Goal: Information Seeking & Learning: Learn about a topic

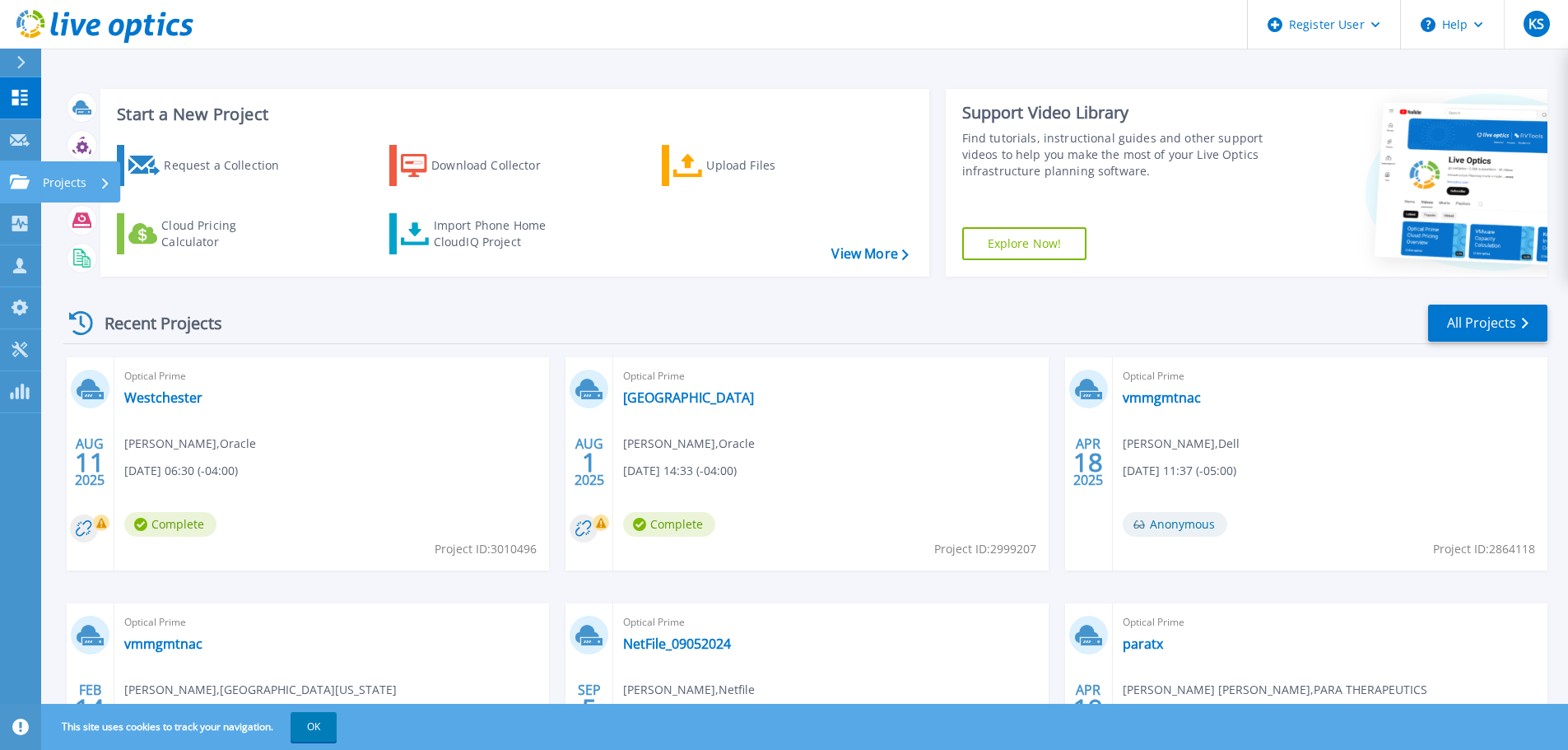
click at [18, 178] on icon at bounding box center [19, 181] width 19 height 14
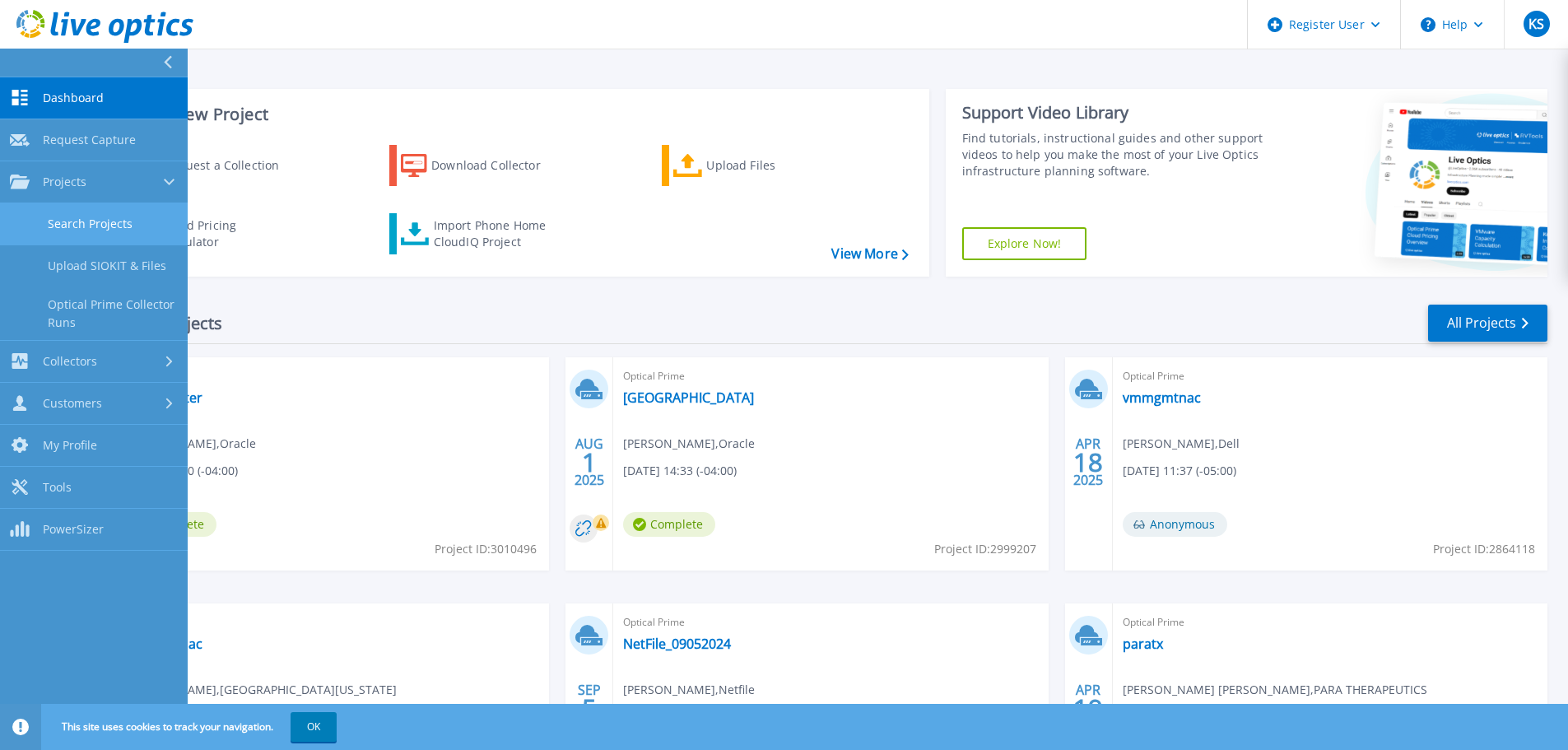
click at [88, 234] on link "Search Projects" at bounding box center [93, 224] width 188 height 42
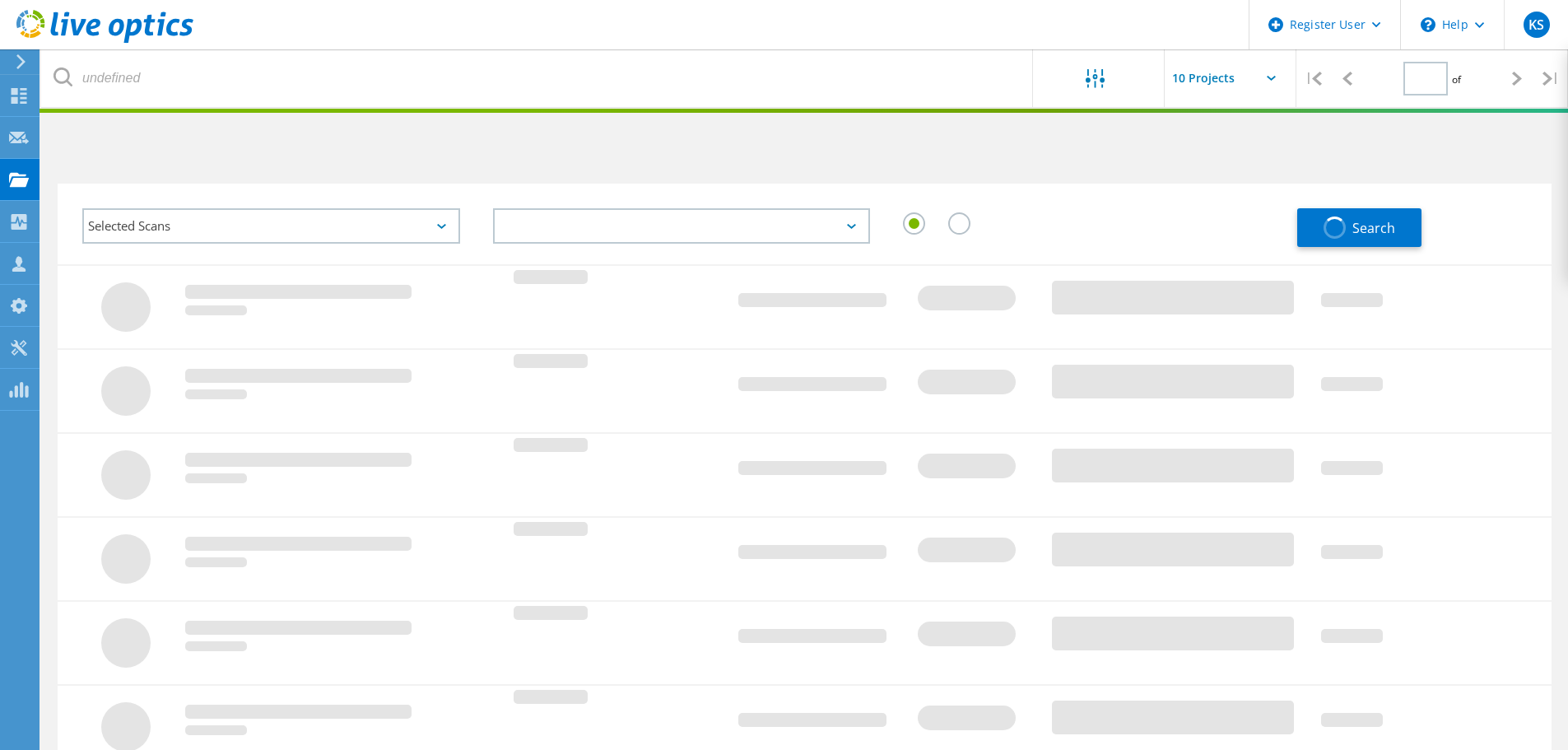
type input "1"
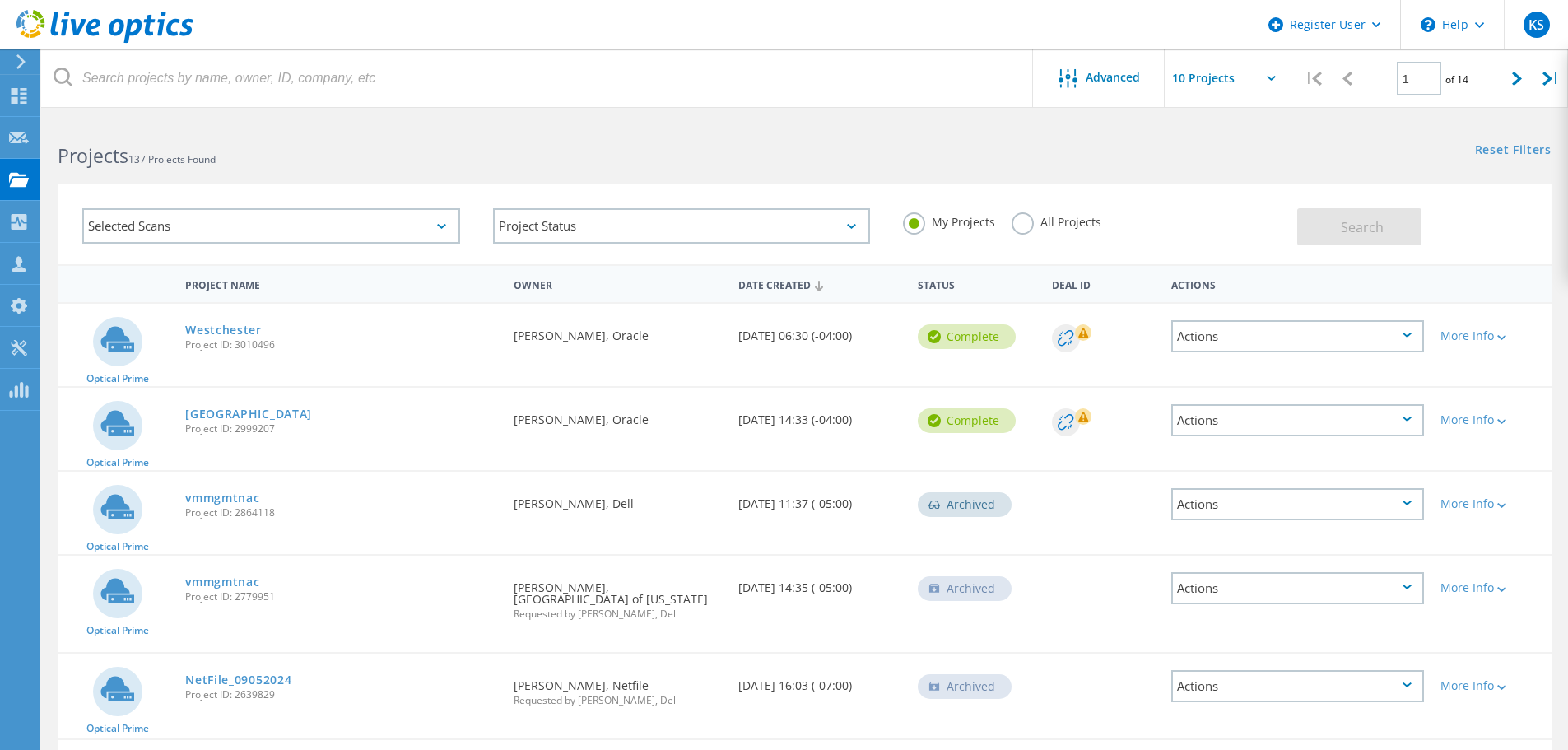
click at [1033, 228] on div "All Projects" at bounding box center [1056, 224] width 90 height 24
click at [1028, 226] on label "All Projects" at bounding box center [1056, 220] width 90 height 16
click at [0, 0] on input "All Projects" at bounding box center [0, 0] width 0 height 0
click at [1362, 246] on div "Selected Scans Project Status In Progress Complete Published Anonymous Archived…" at bounding box center [804, 224] width 1494 height 81
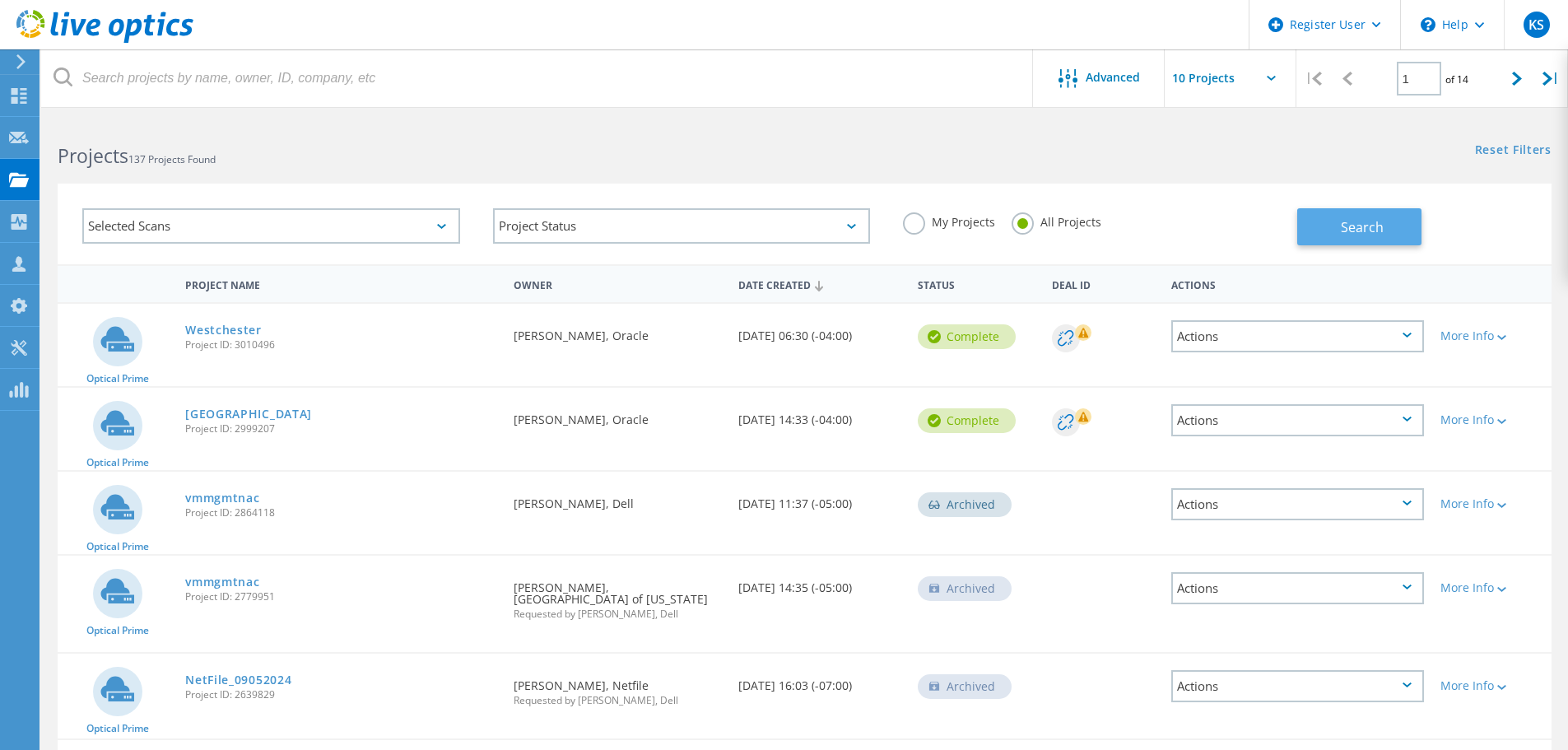
click at [1298, 224] on button "Search" at bounding box center [1359, 226] width 125 height 37
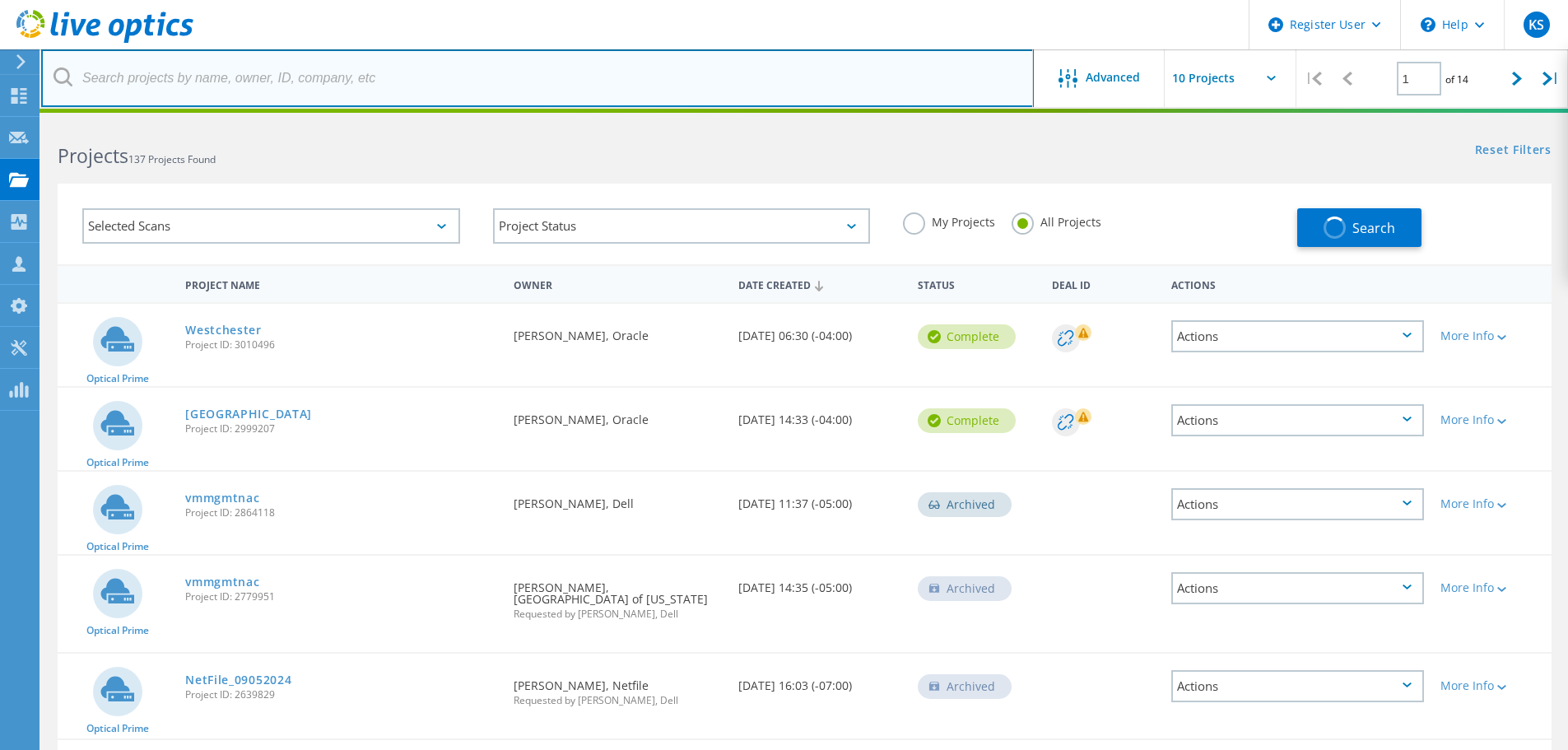
click at [189, 88] on input "text" at bounding box center [537, 78] width 992 height 57
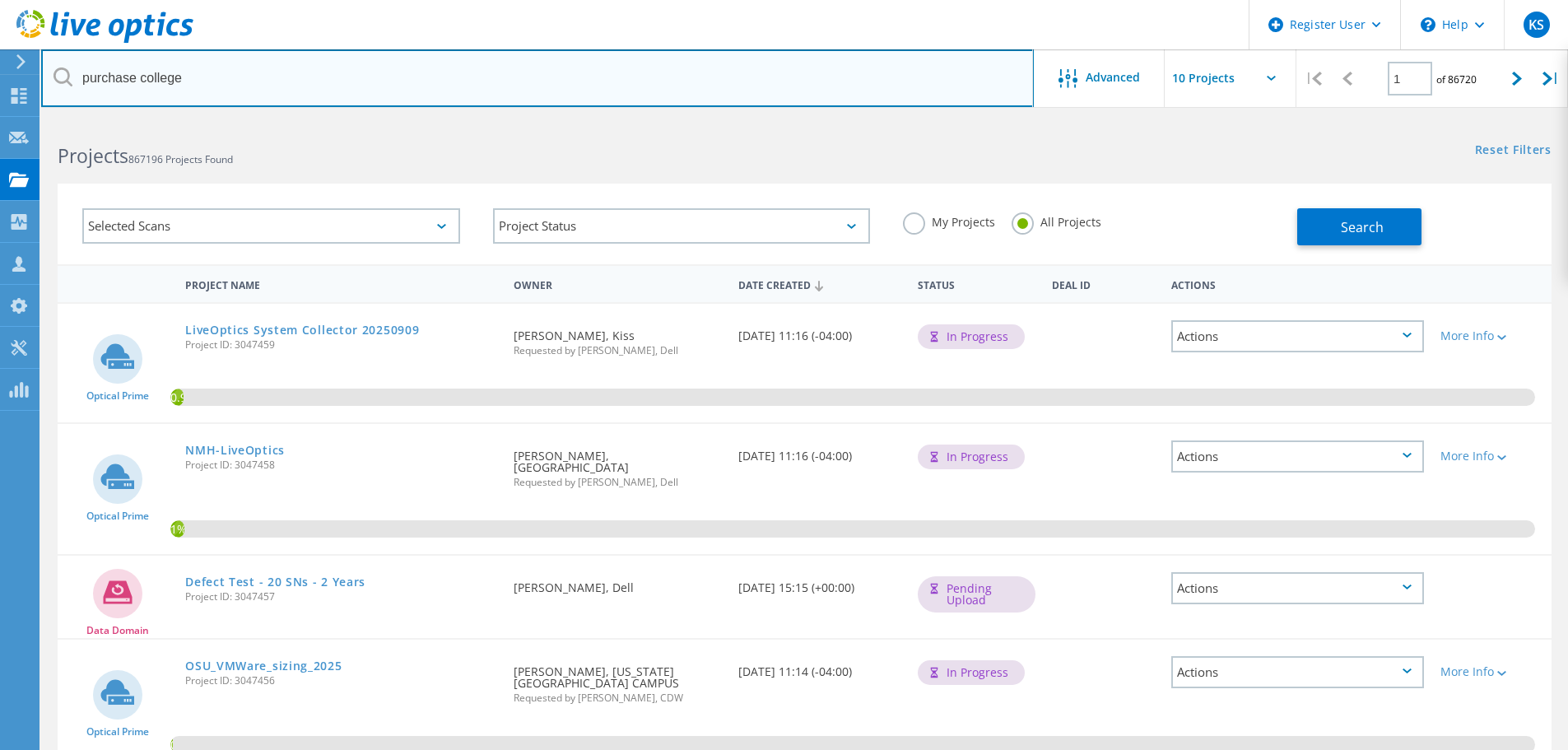
type input "purchase college"
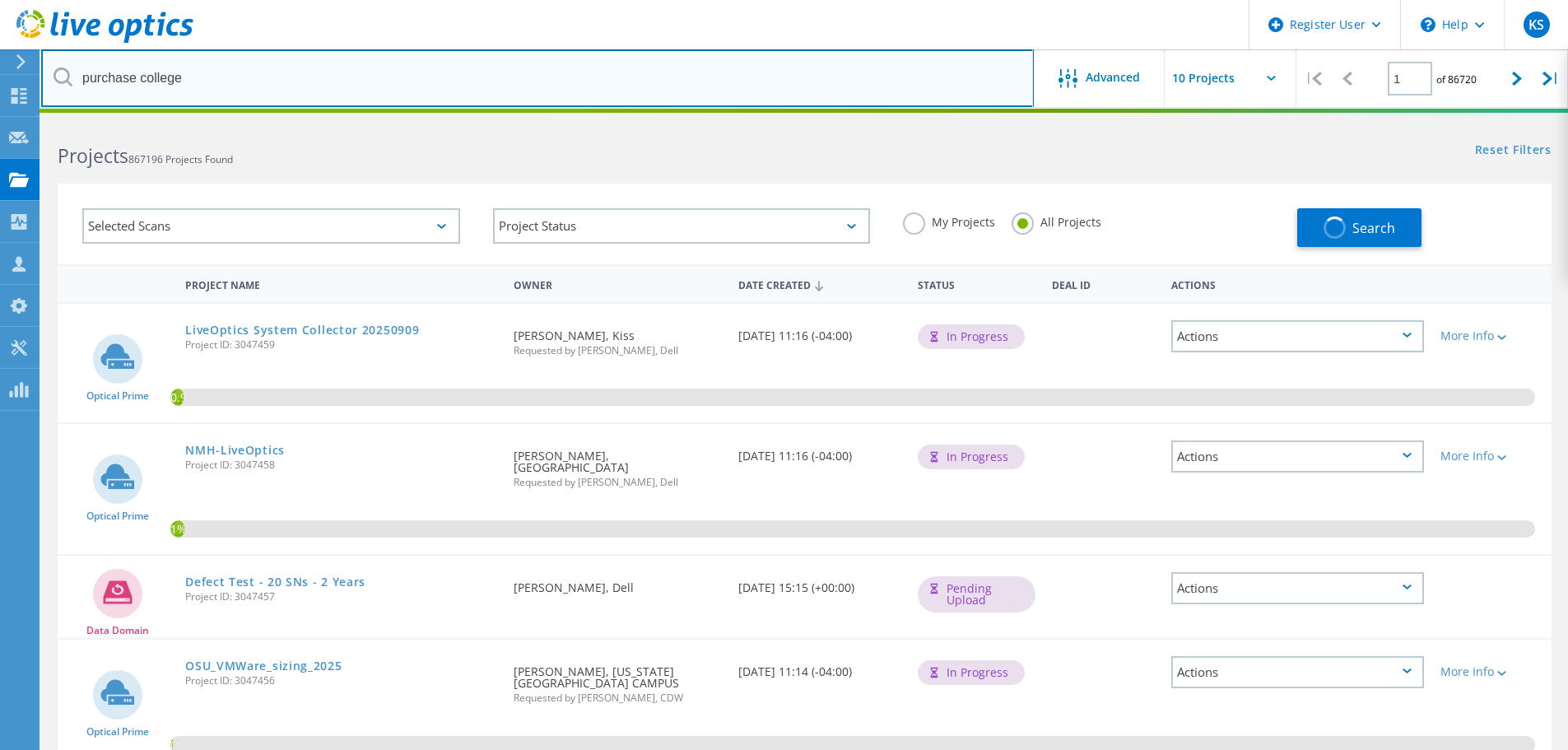
click at [446, 84] on input "purchase college" at bounding box center [537, 78] width 992 height 57
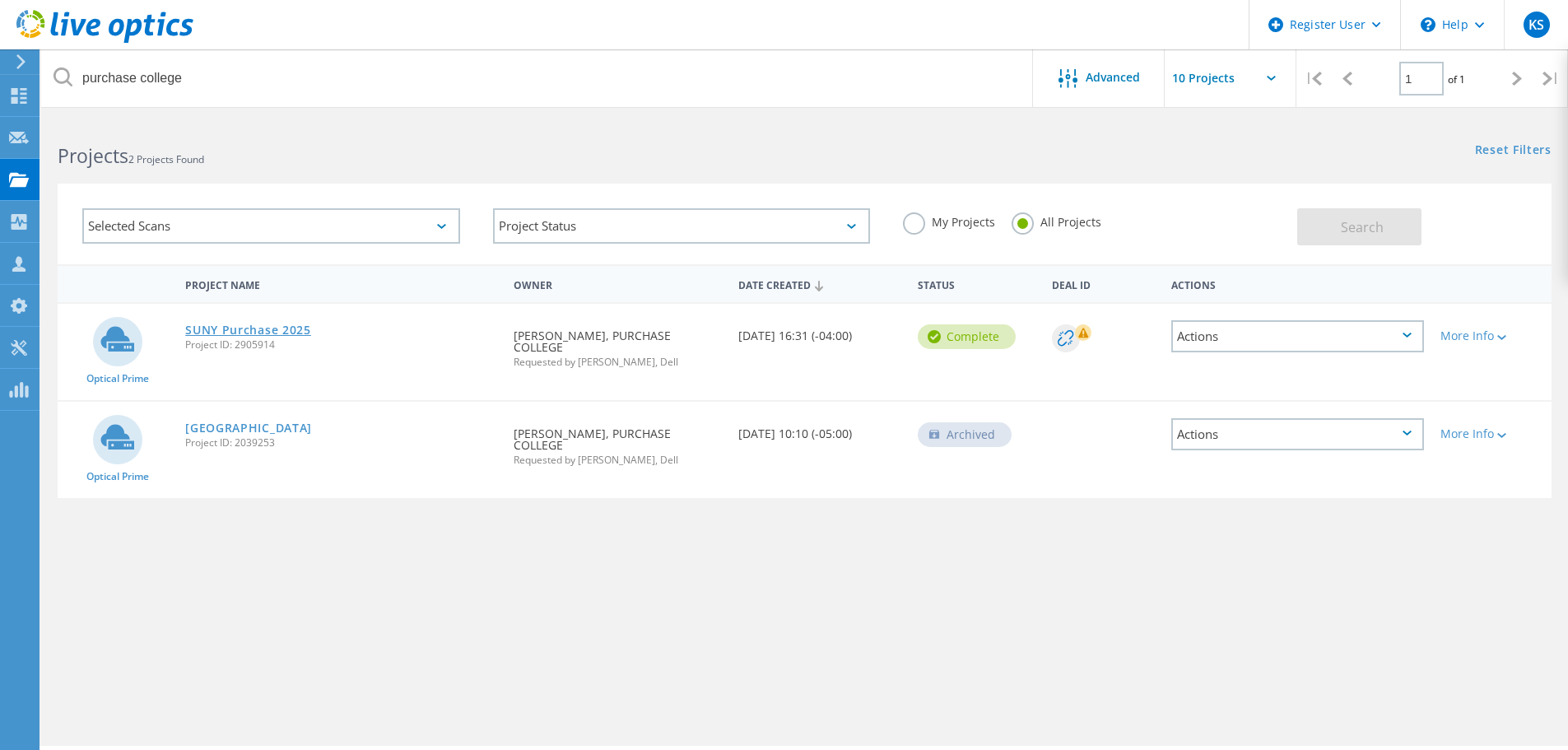
click at [271, 335] on link "SUNY Purchase 2025" at bounding box center [248, 330] width 126 height 12
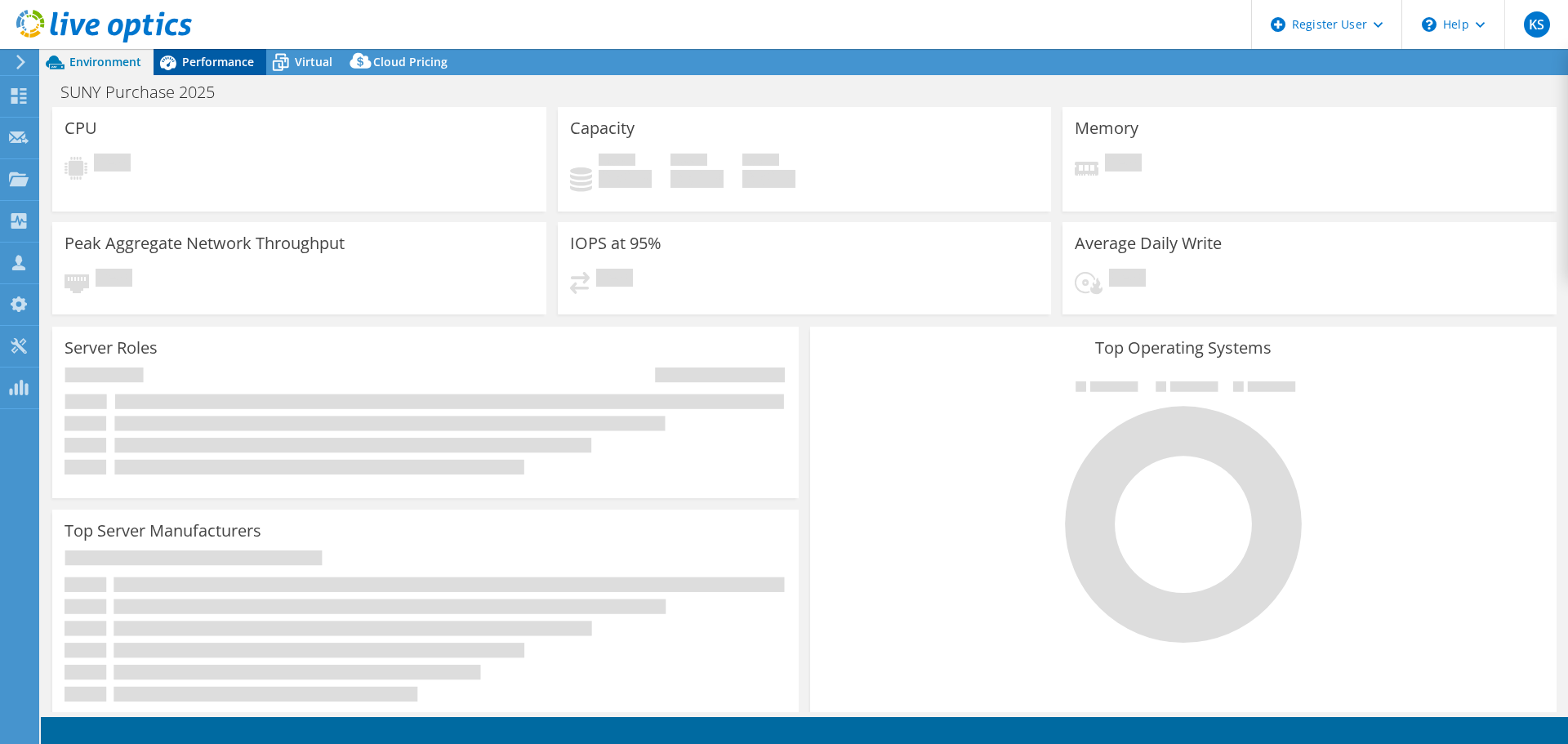
select select "USD"
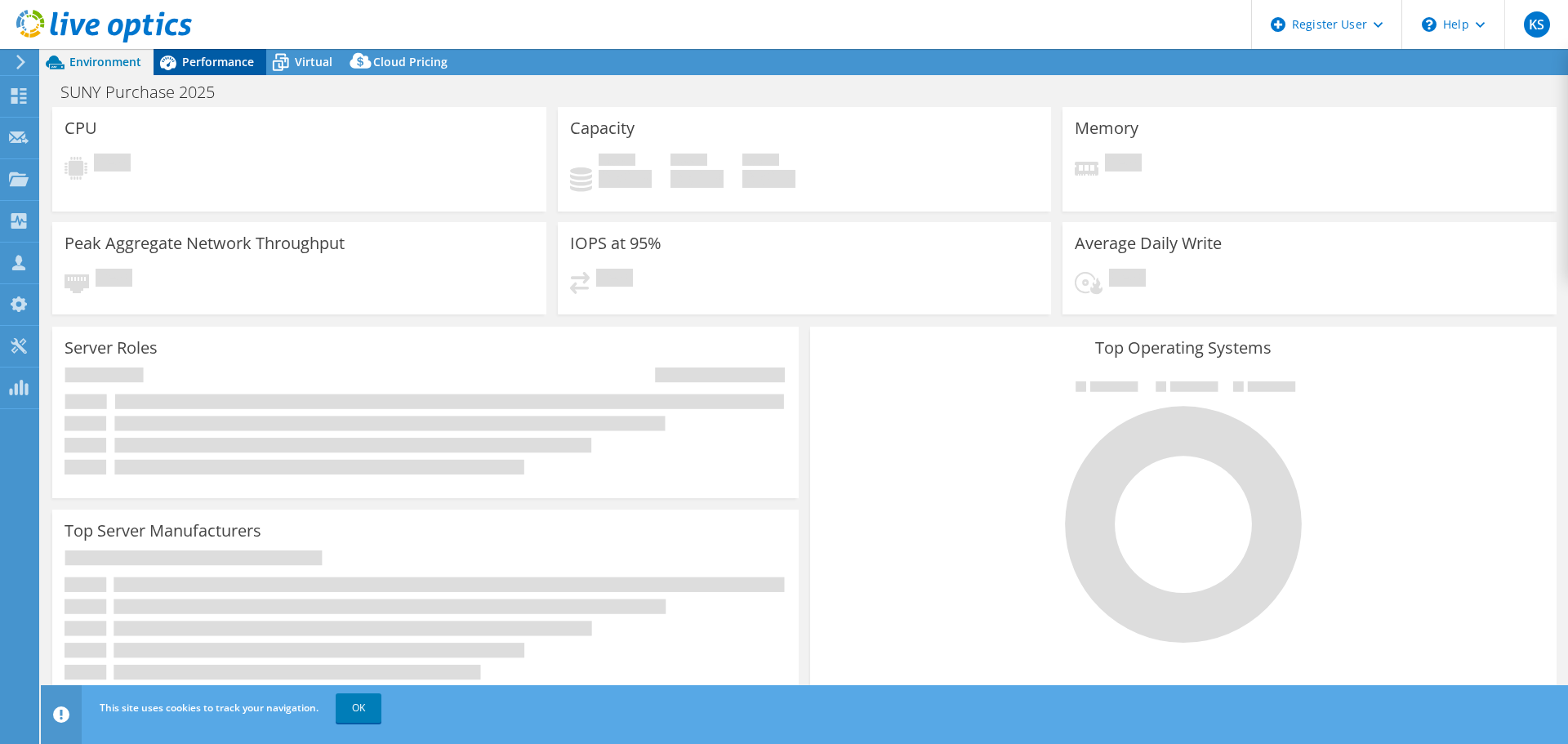
click at [198, 61] on span "Performance" at bounding box center [218, 62] width 72 height 16
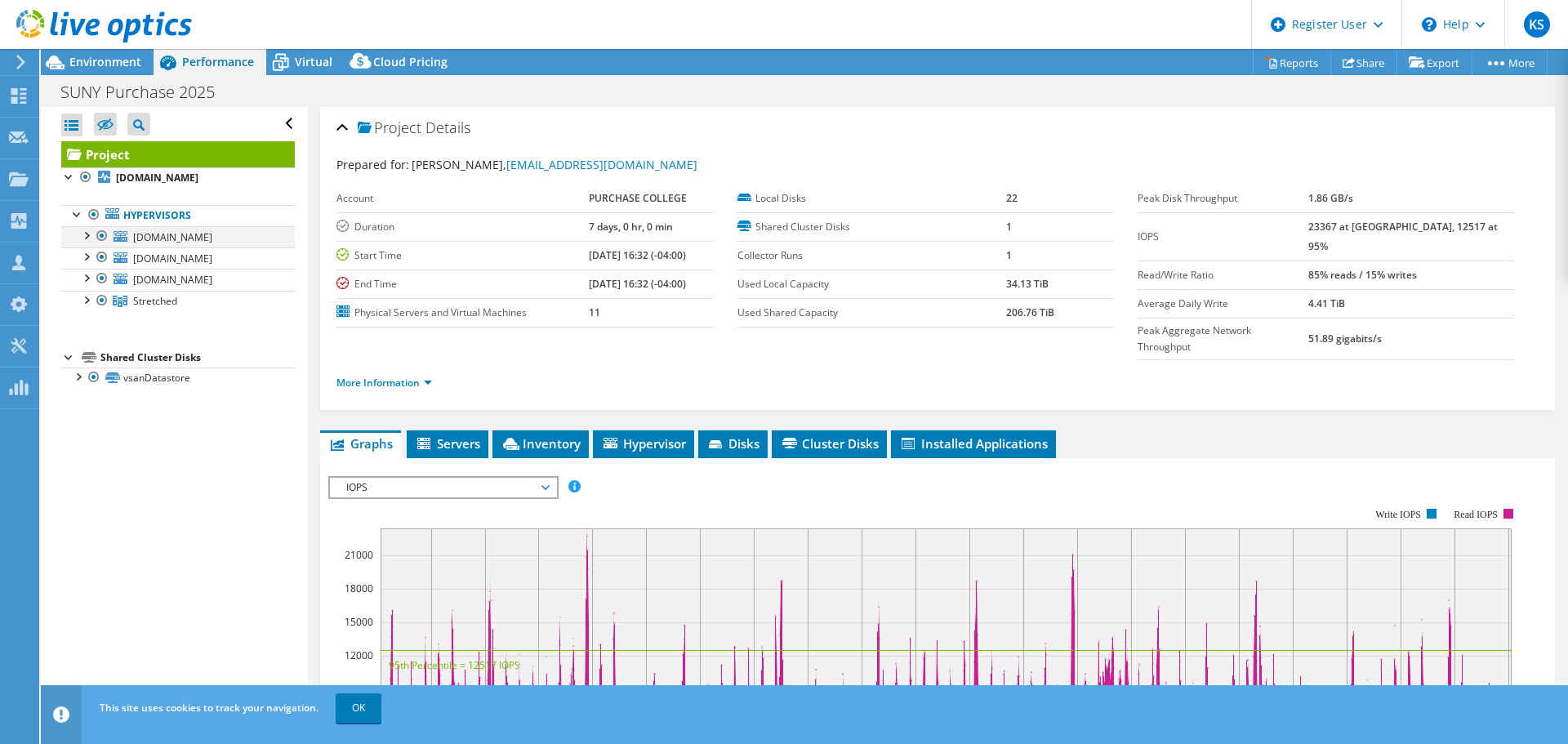
click at [84, 239] on div at bounding box center [86, 235] width 17 height 17
click at [91, 258] on div at bounding box center [86, 256] width 17 height 17
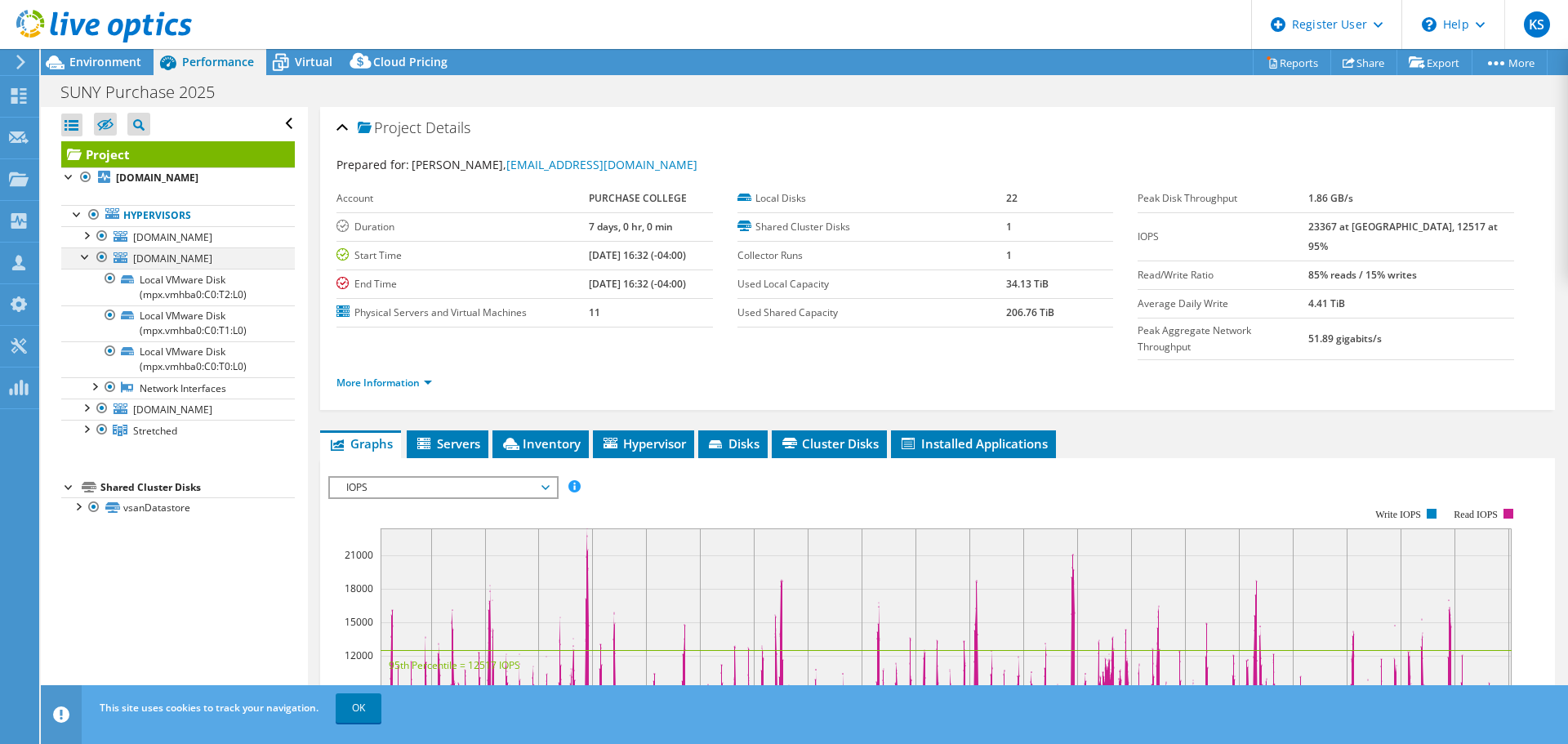
click at [91, 258] on div at bounding box center [86, 256] width 17 height 17
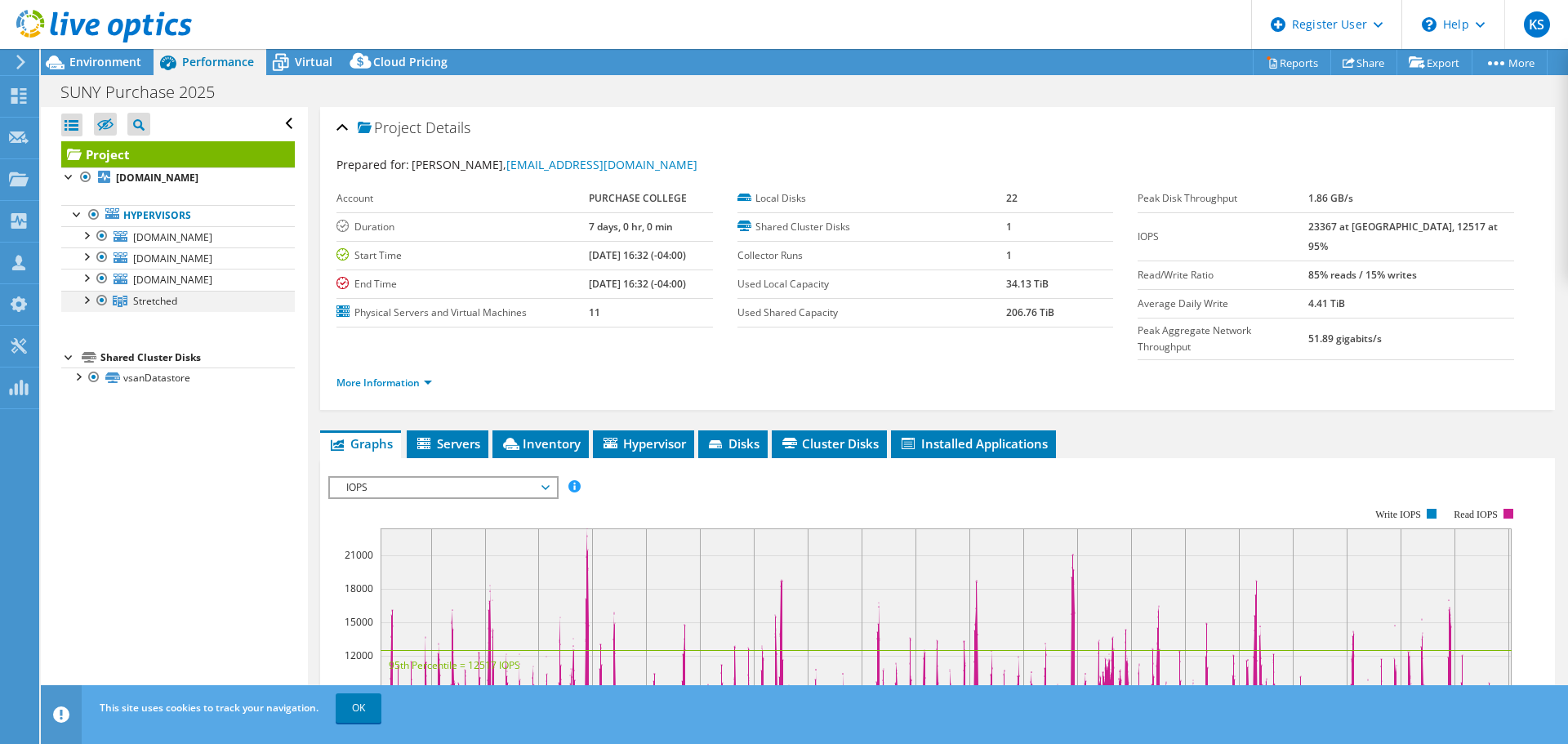
click at [89, 302] on div at bounding box center [86, 299] width 17 height 17
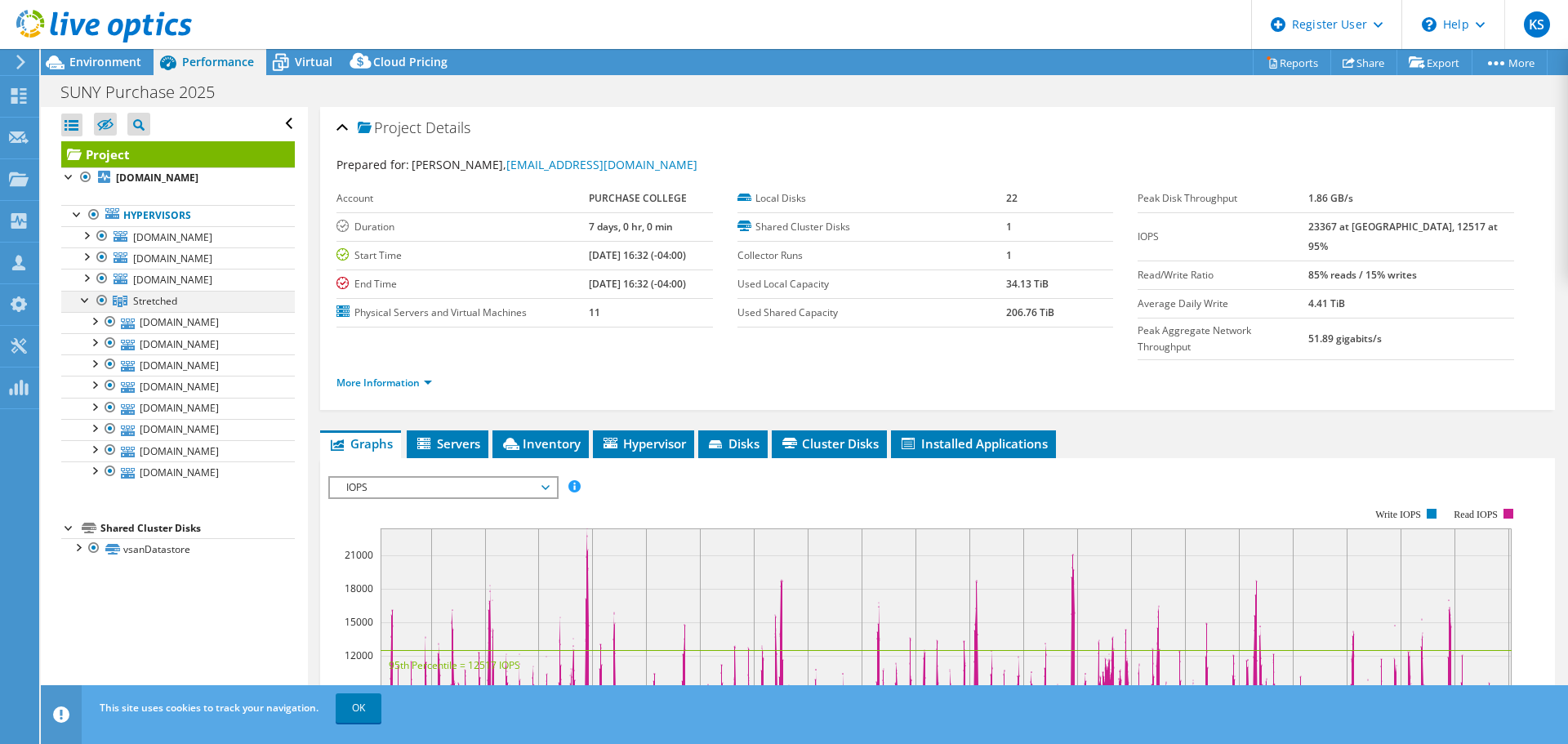
click at [84, 301] on div at bounding box center [86, 299] width 17 height 17
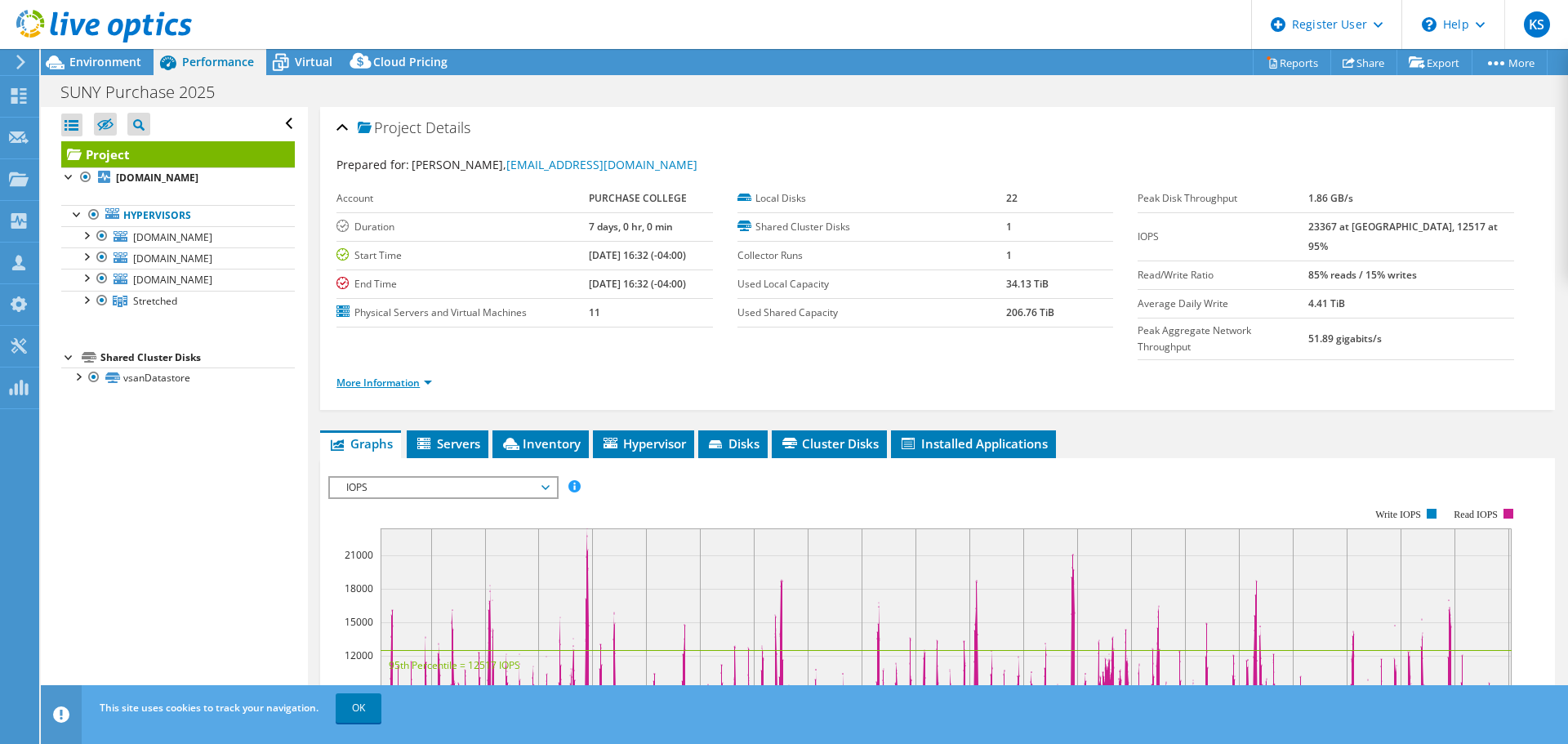
click at [379, 376] on link "More Information" at bounding box center [384, 382] width 95 height 14
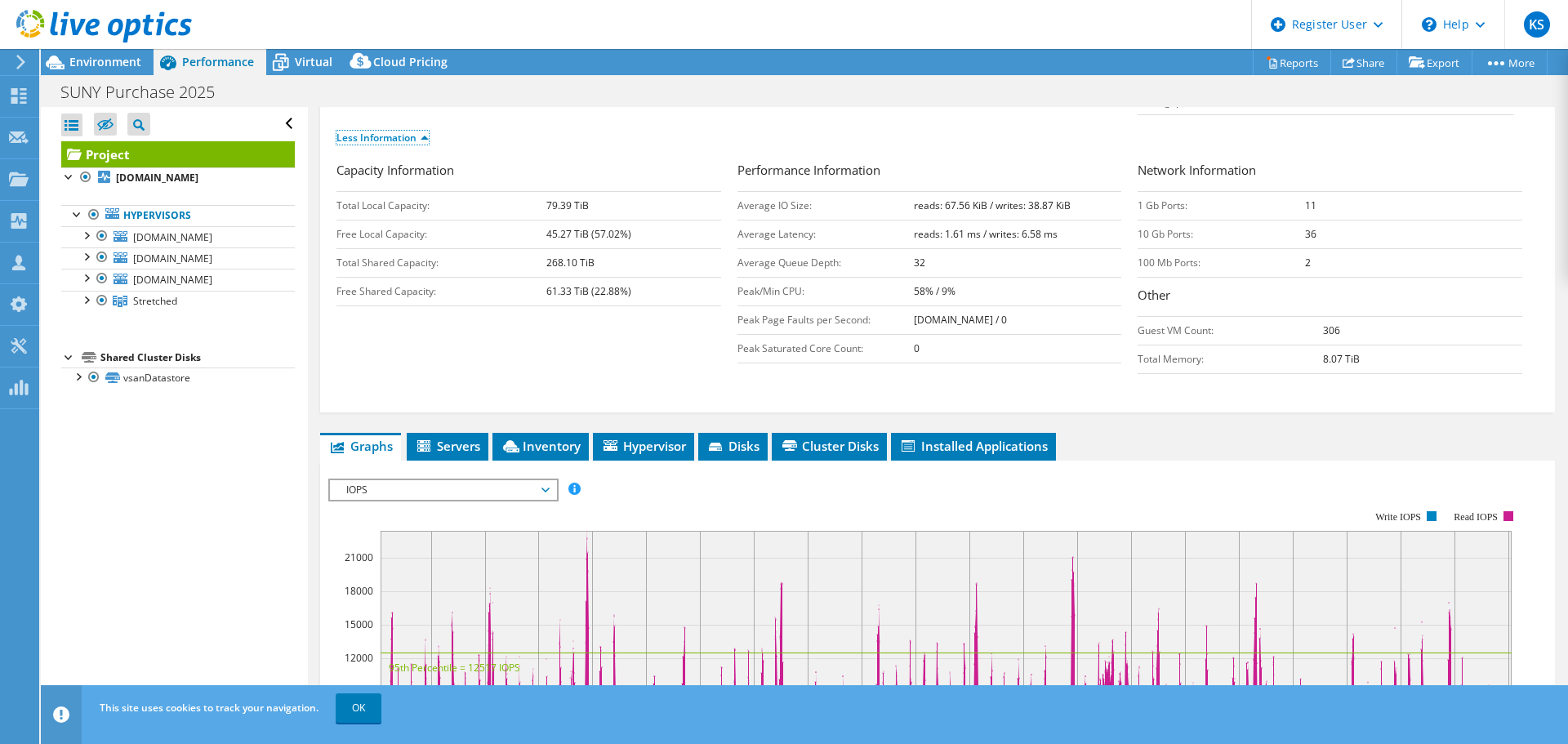
scroll to position [408, 0]
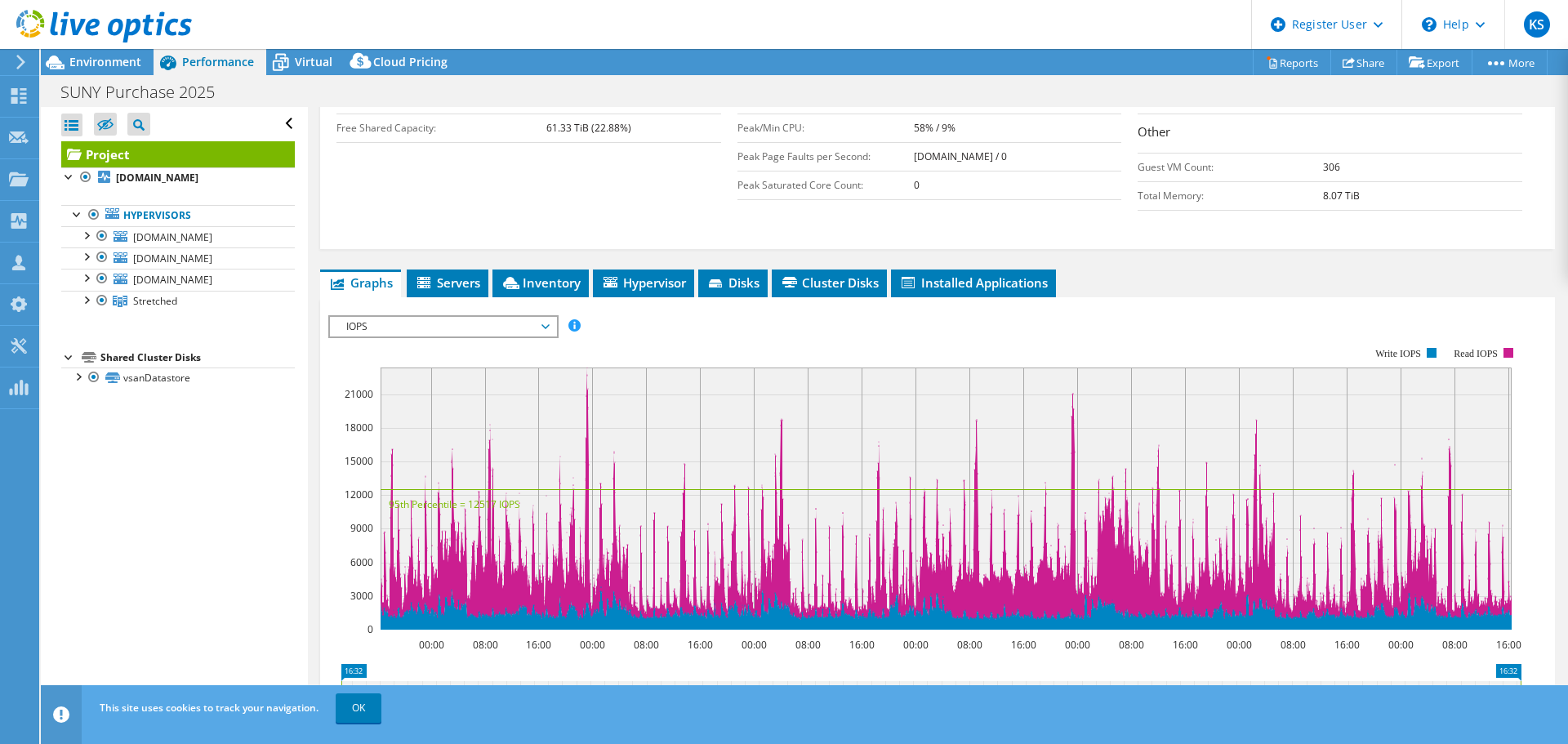
click at [502, 316] on span "IOPS" at bounding box center [443, 326] width 210 height 19
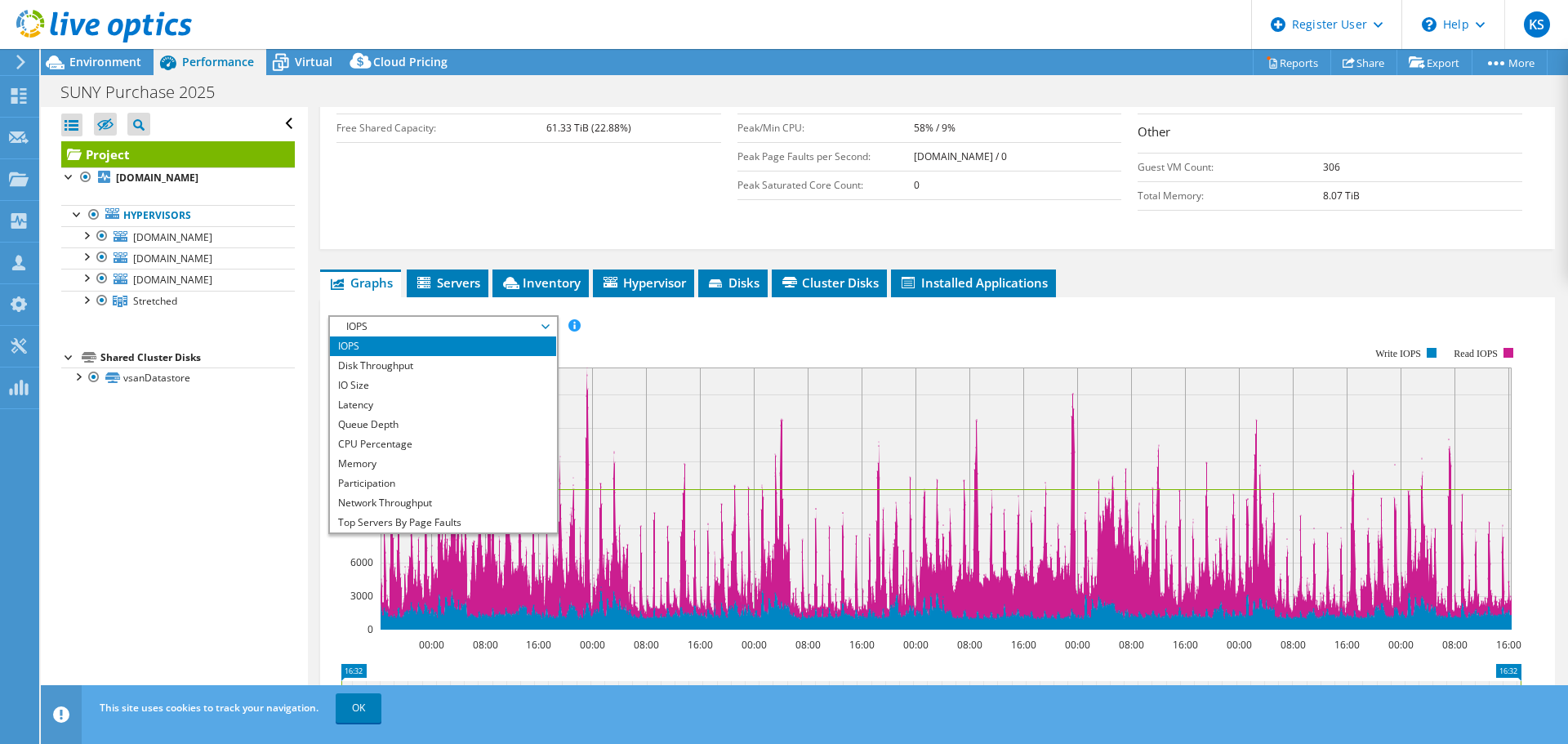
click at [416, 316] on span "IOPS" at bounding box center [443, 326] width 210 height 19
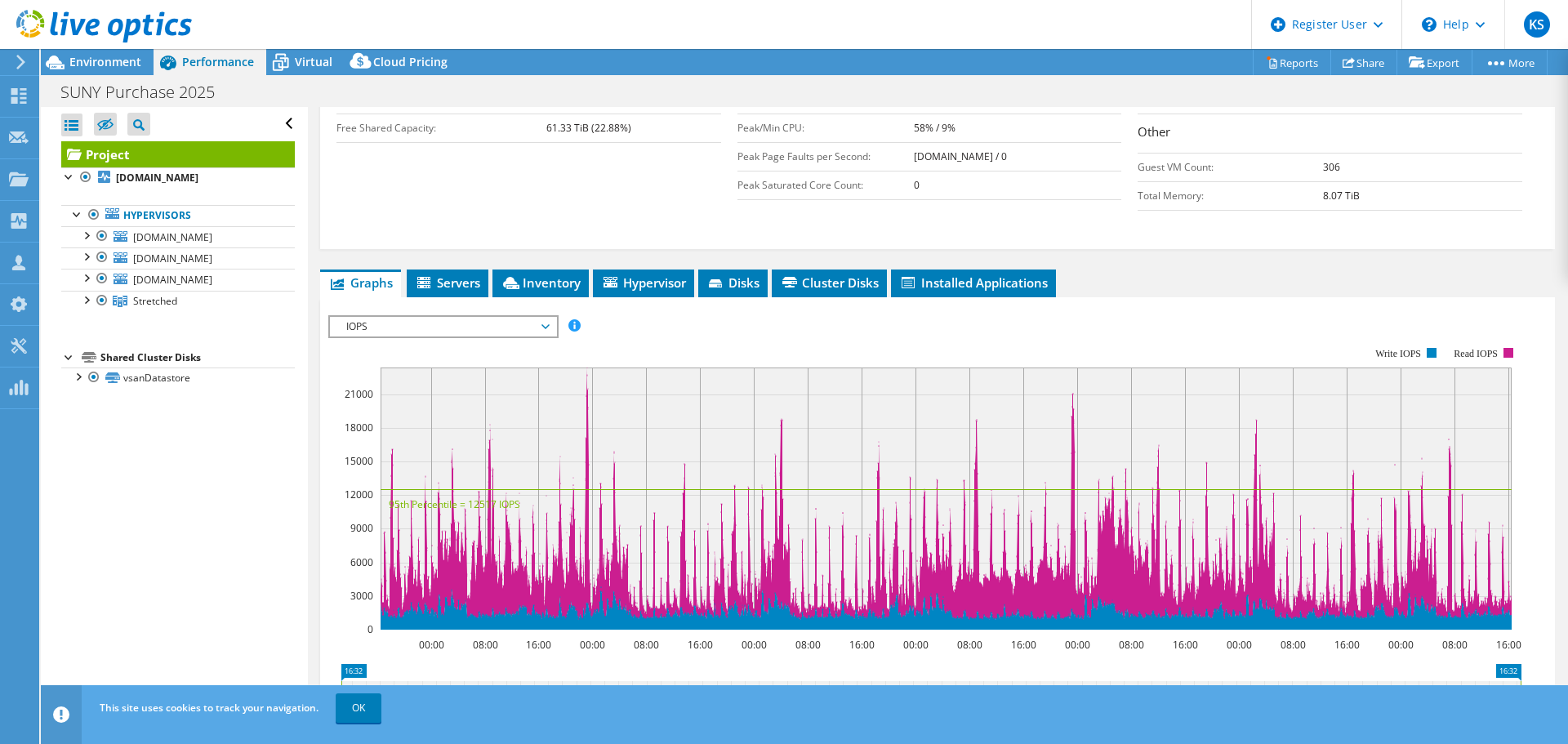
click at [530, 316] on span "IOPS" at bounding box center [443, 326] width 210 height 19
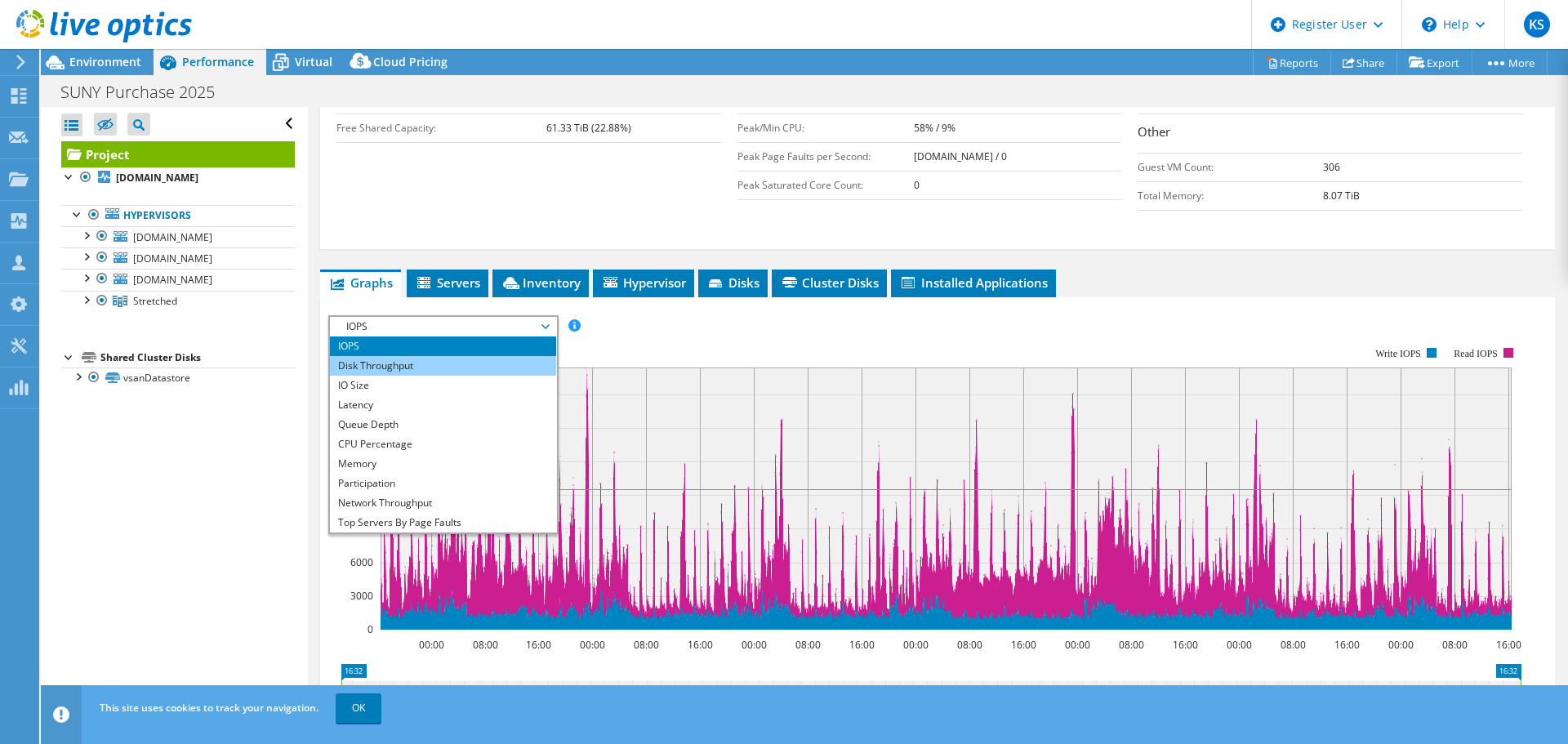
click at [449, 356] on li "Disk Throughput" at bounding box center [443, 365] width 226 height 19
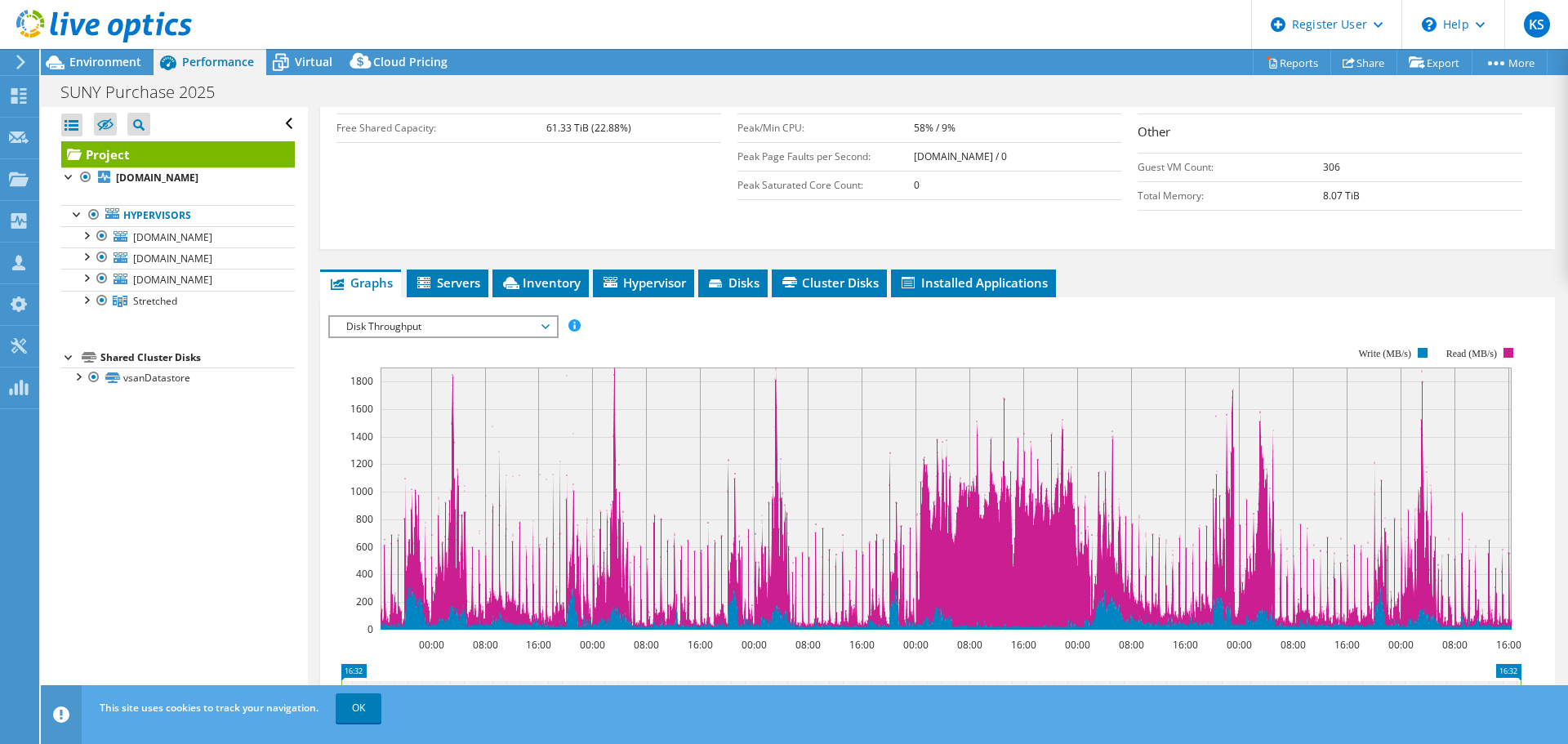
click at [411, 307] on div "IOPS Disk Throughput IO Size Latency Queue Depth CPU Percentage Memory Page Fau…" at bounding box center [937, 590] width 1219 height 566
click at [418, 316] on span "Disk Throughput" at bounding box center [443, 326] width 210 height 19
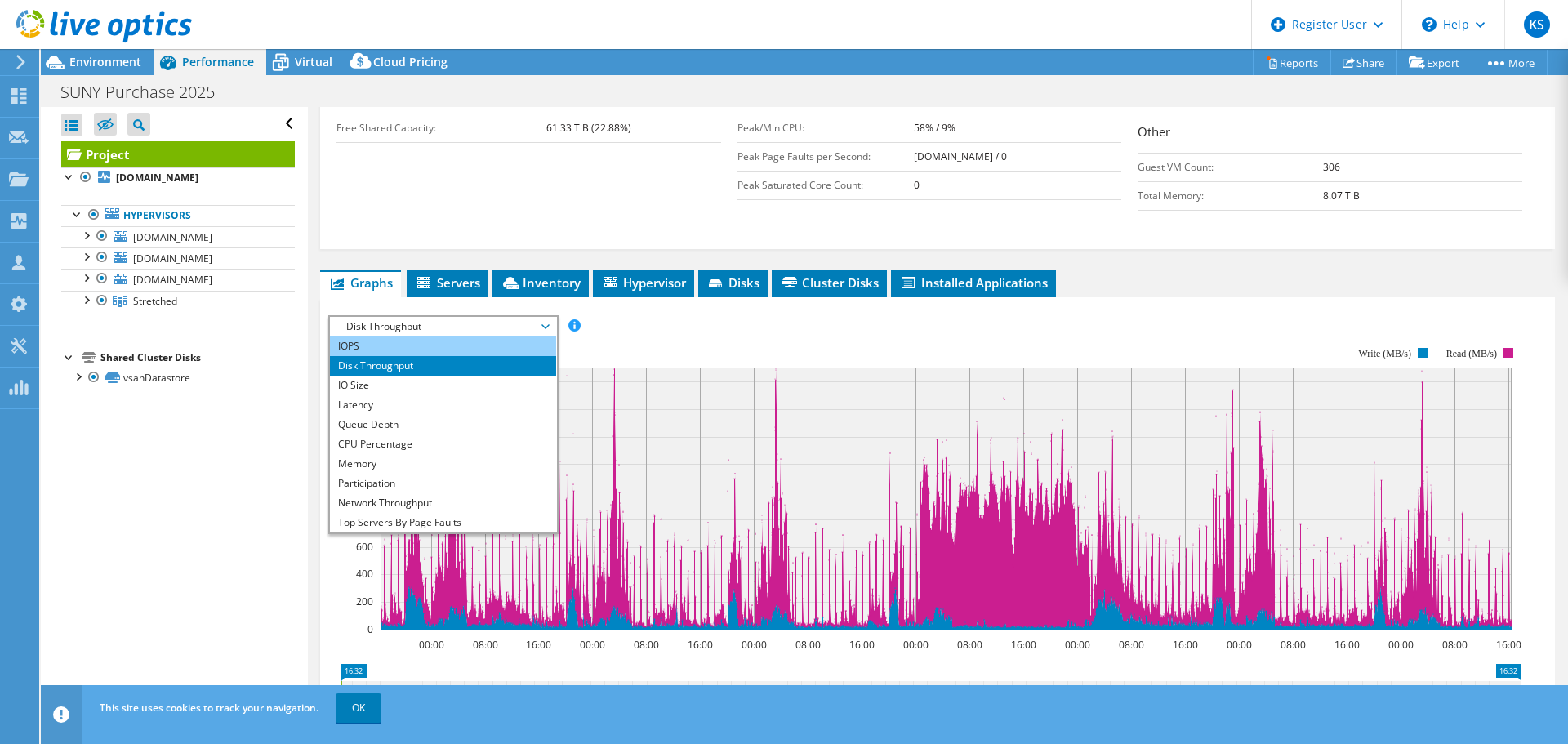
click at [403, 337] on li "IOPS" at bounding box center [443, 346] width 226 height 19
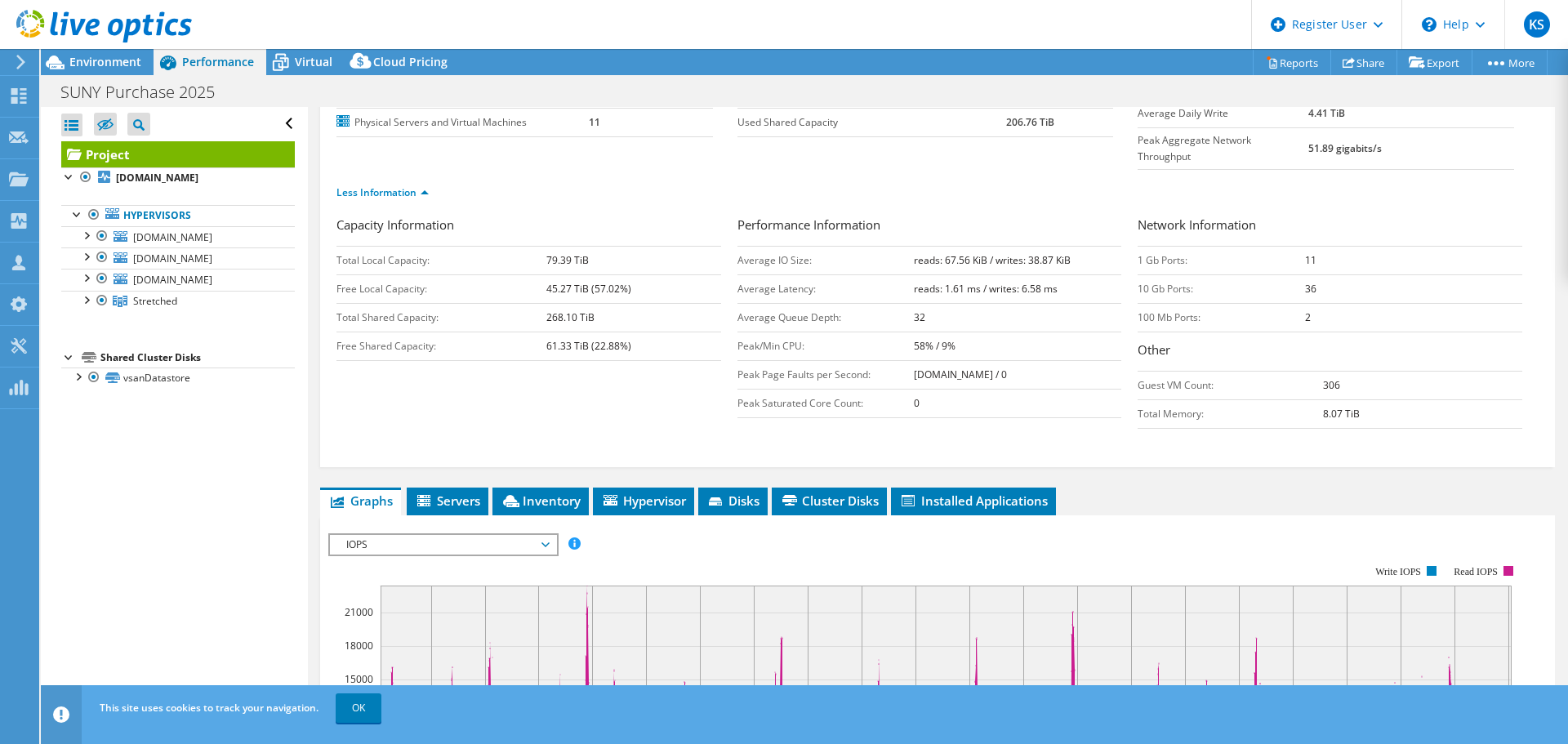
scroll to position [0, 0]
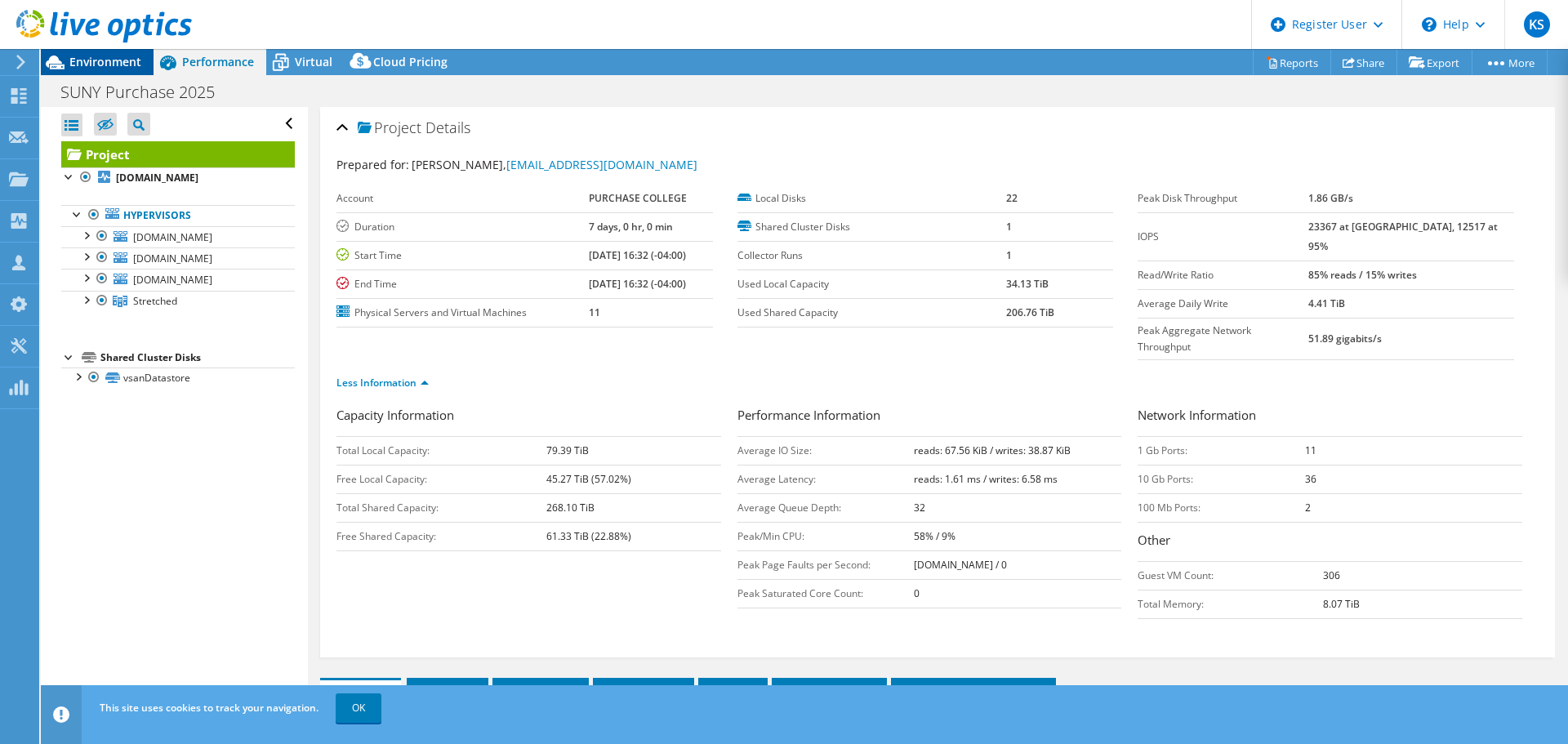
click at [115, 66] on span "Environment" at bounding box center [105, 62] width 72 height 16
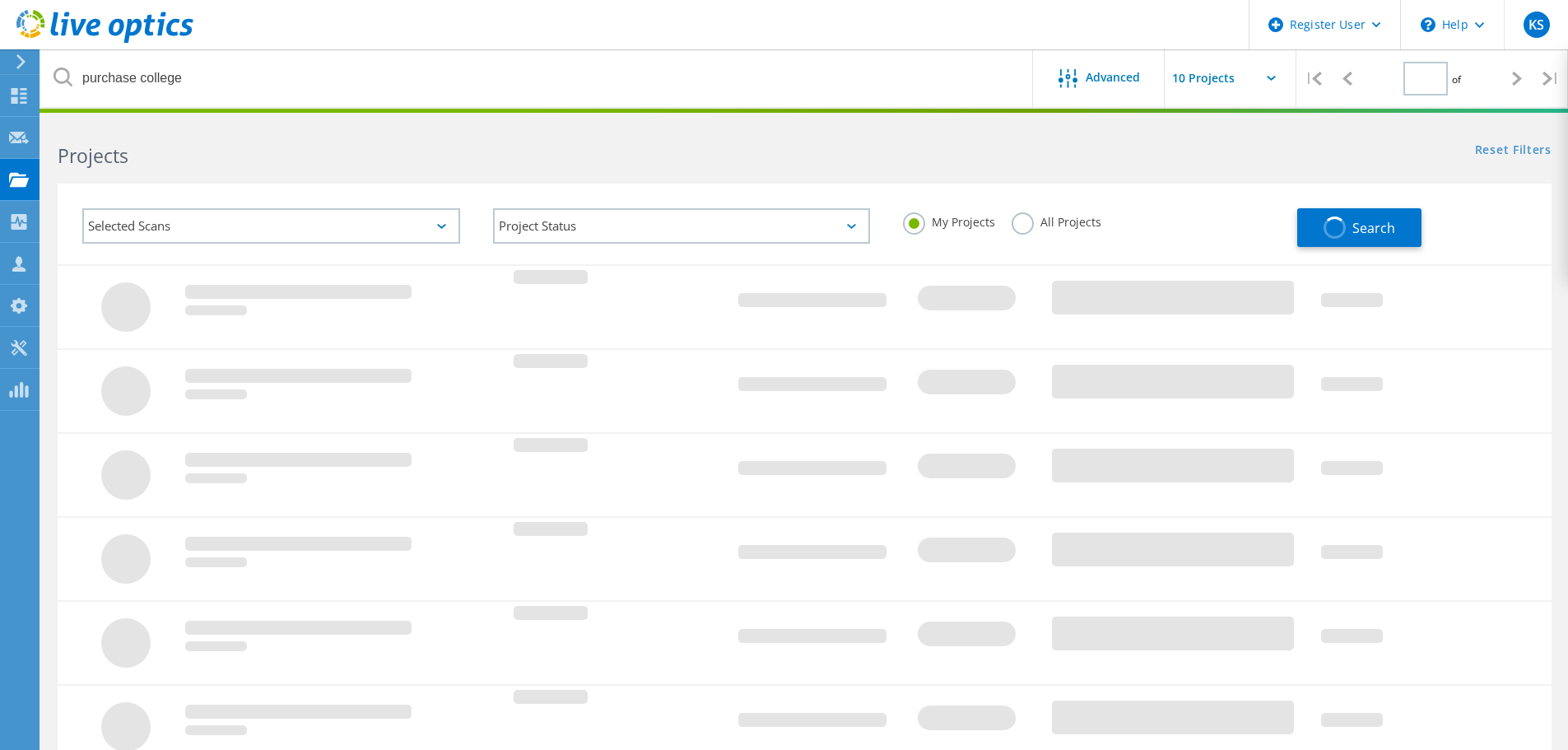
type input "1"
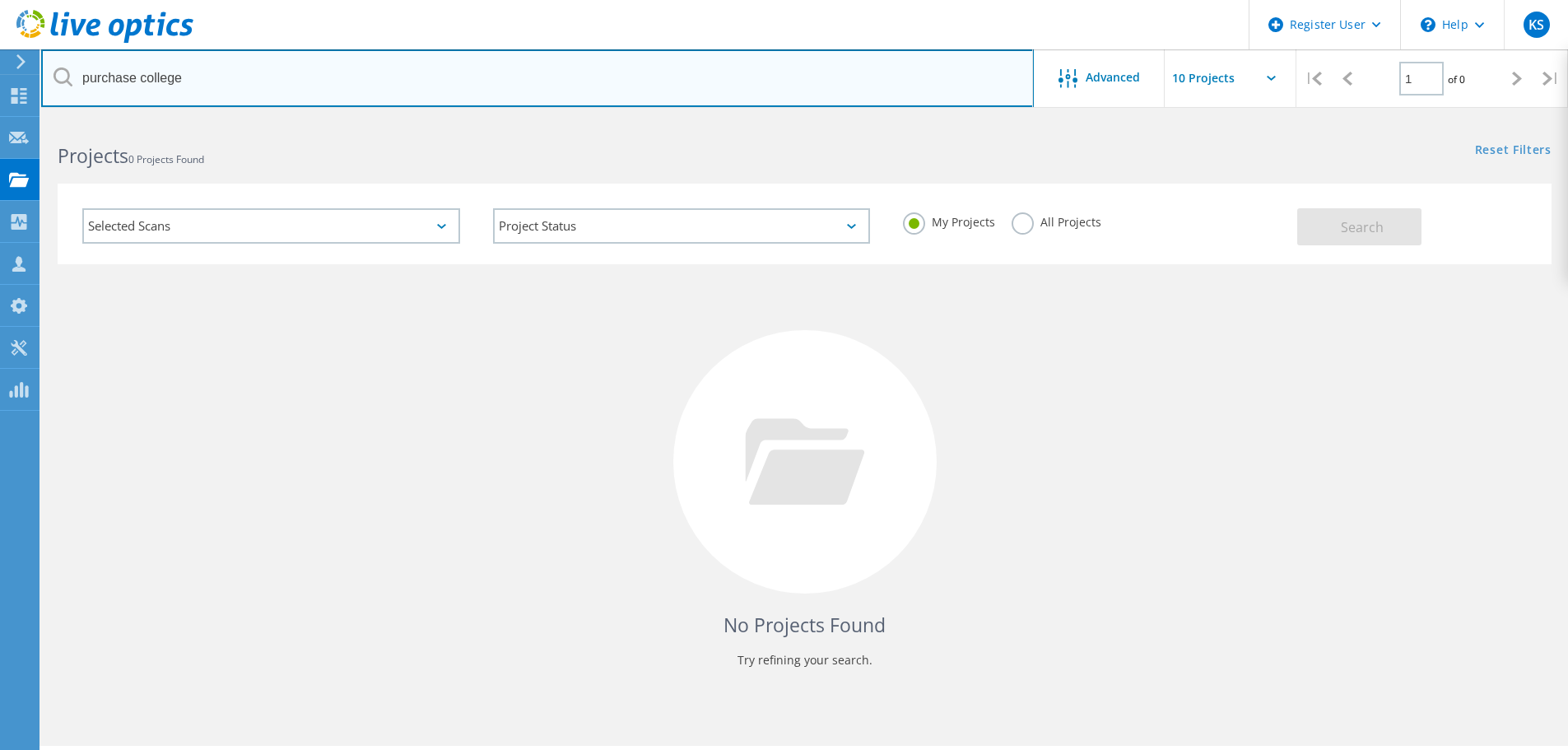
click at [357, 77] on input "purchase college" at bounding box center [537, 78] width 992 height 57
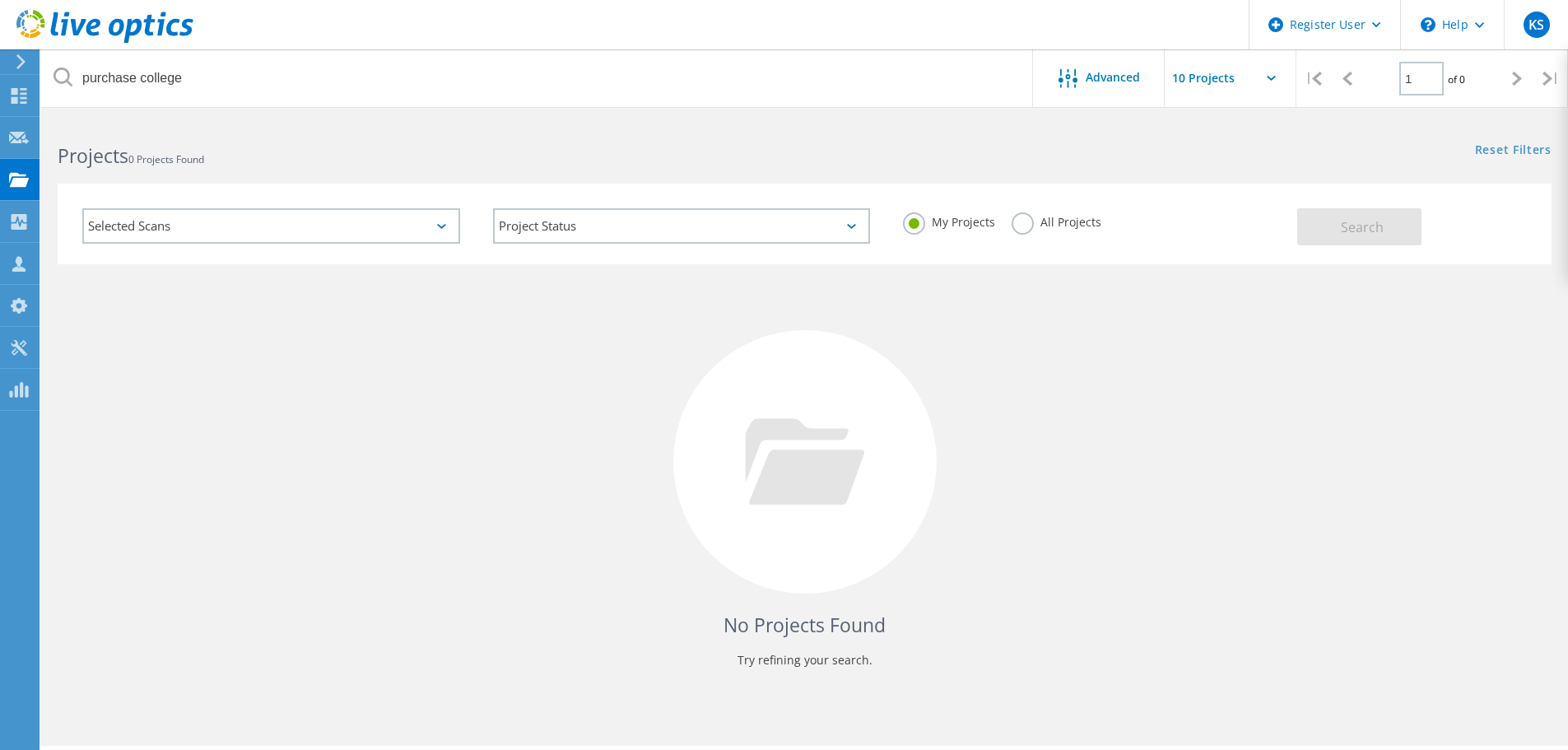
click at [422, 231] on div "Selected Scans" at bounding box center [271, 226] width 378 height 35
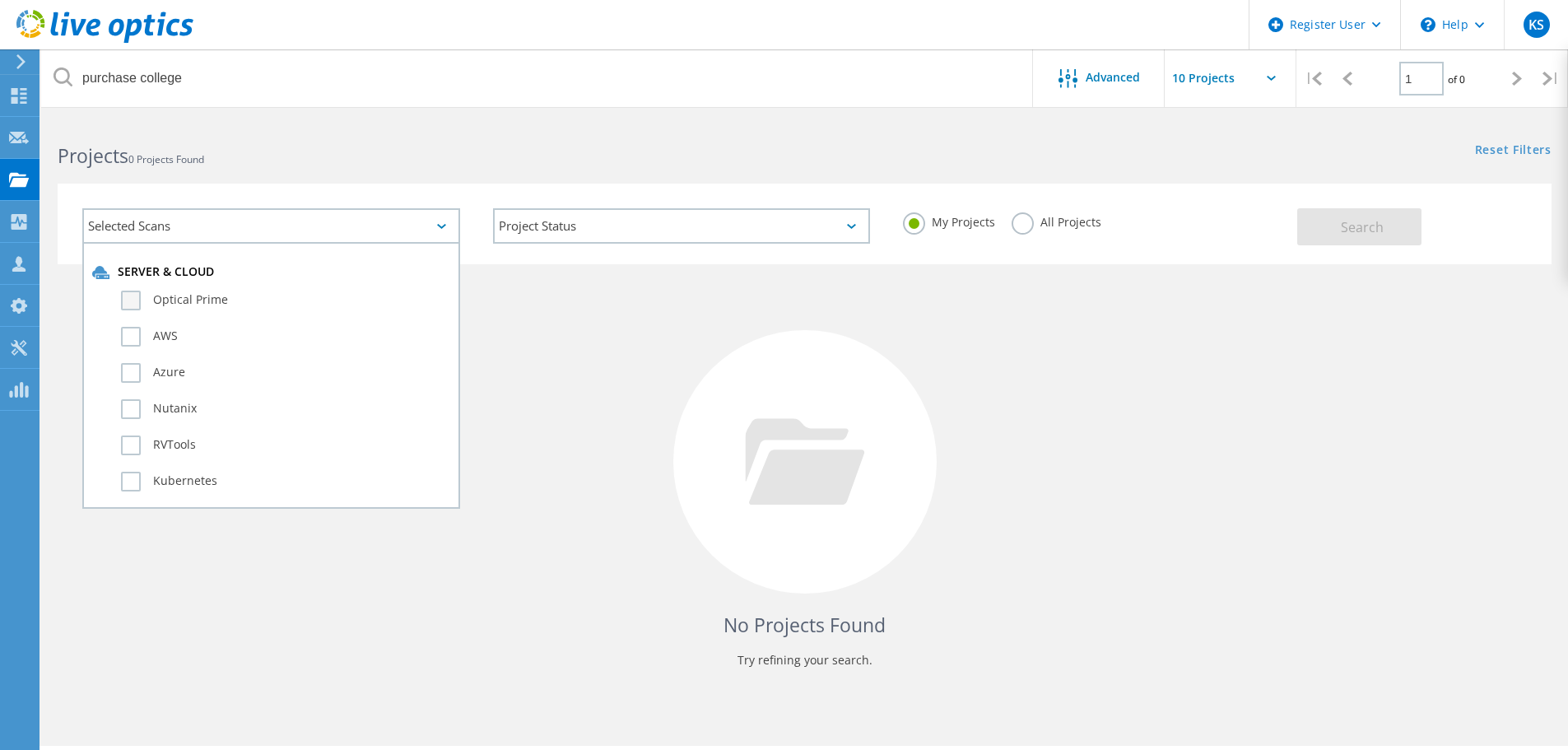
click at [137, 294] on label "Optical Prime" at bounding box center [285, 300] width 329 height 19
click at [0, 0] on input "Optical Prime" at bounding box center [0, 0] width 0 height 0
click at [1349, 229] on span "Search" at bounding box center [1362, 227] width 43 height 19
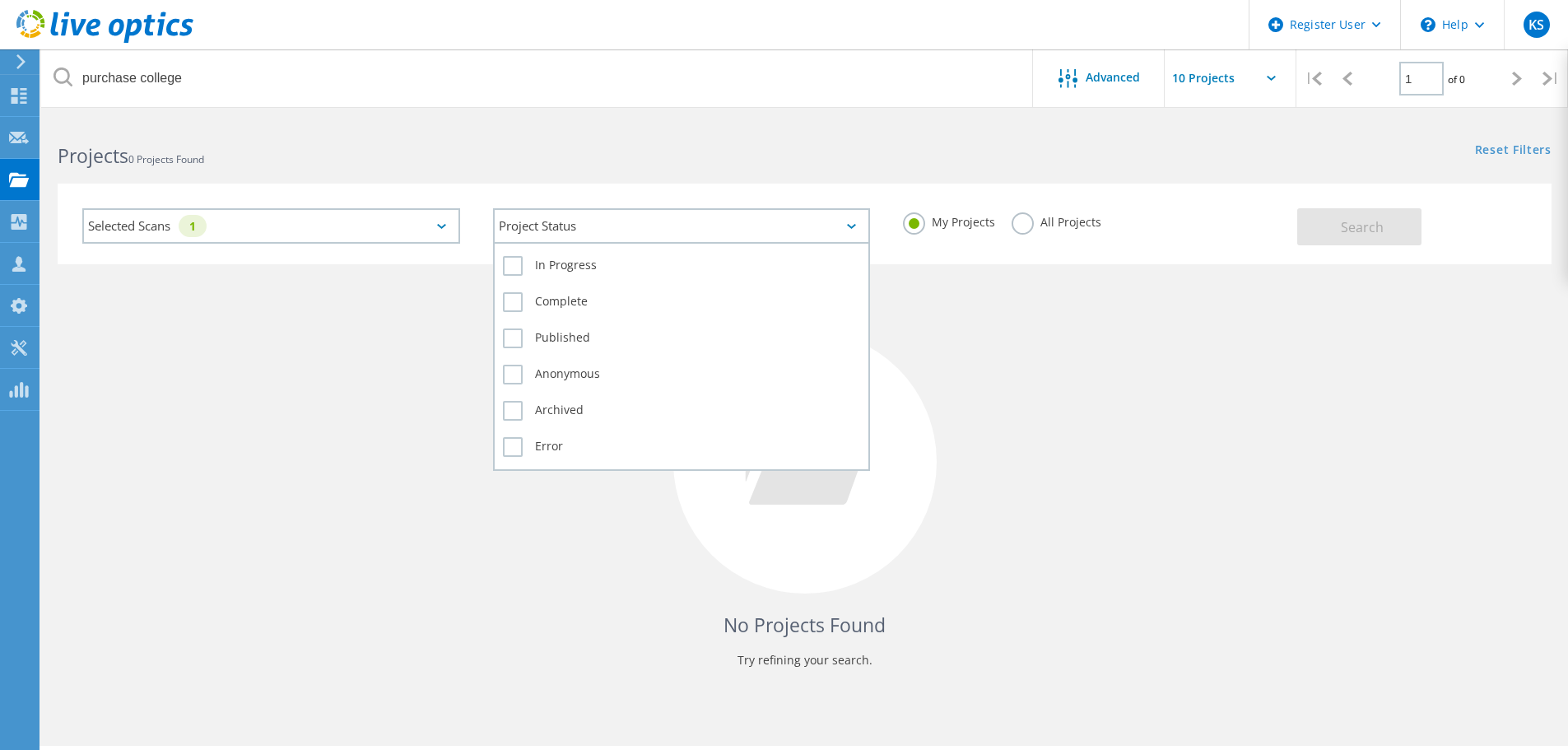
click at [805, 225] on div "Project Status" at bounding box center [682, 226] width 378 height 35
click at [516, 274] on label "In Progress" at bounding box center [681, 265] width 358 height 19
click at [0, 0] on input "In Progress" at bounding box center [0, 0] width 0 height 0
click at [510, 307] on label "Complete" at bounding box center [681, 301] width 358 height 19
click at [0, 0] on input "Complete" at bounding box center [0, 0] width 0 height 0
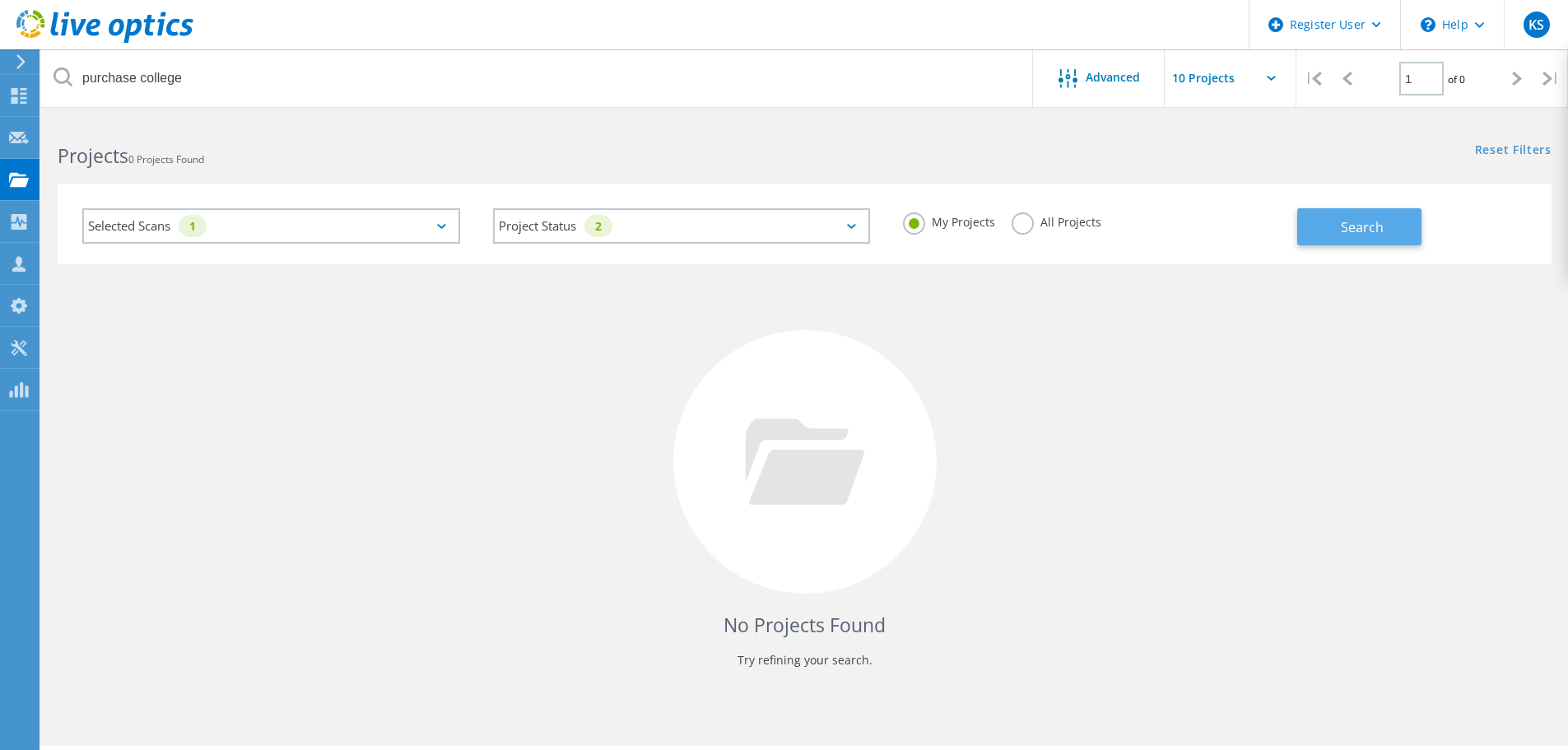
click at [1384, 214] on button "Search" at bounding box center [1359, 226] width 125 height 37
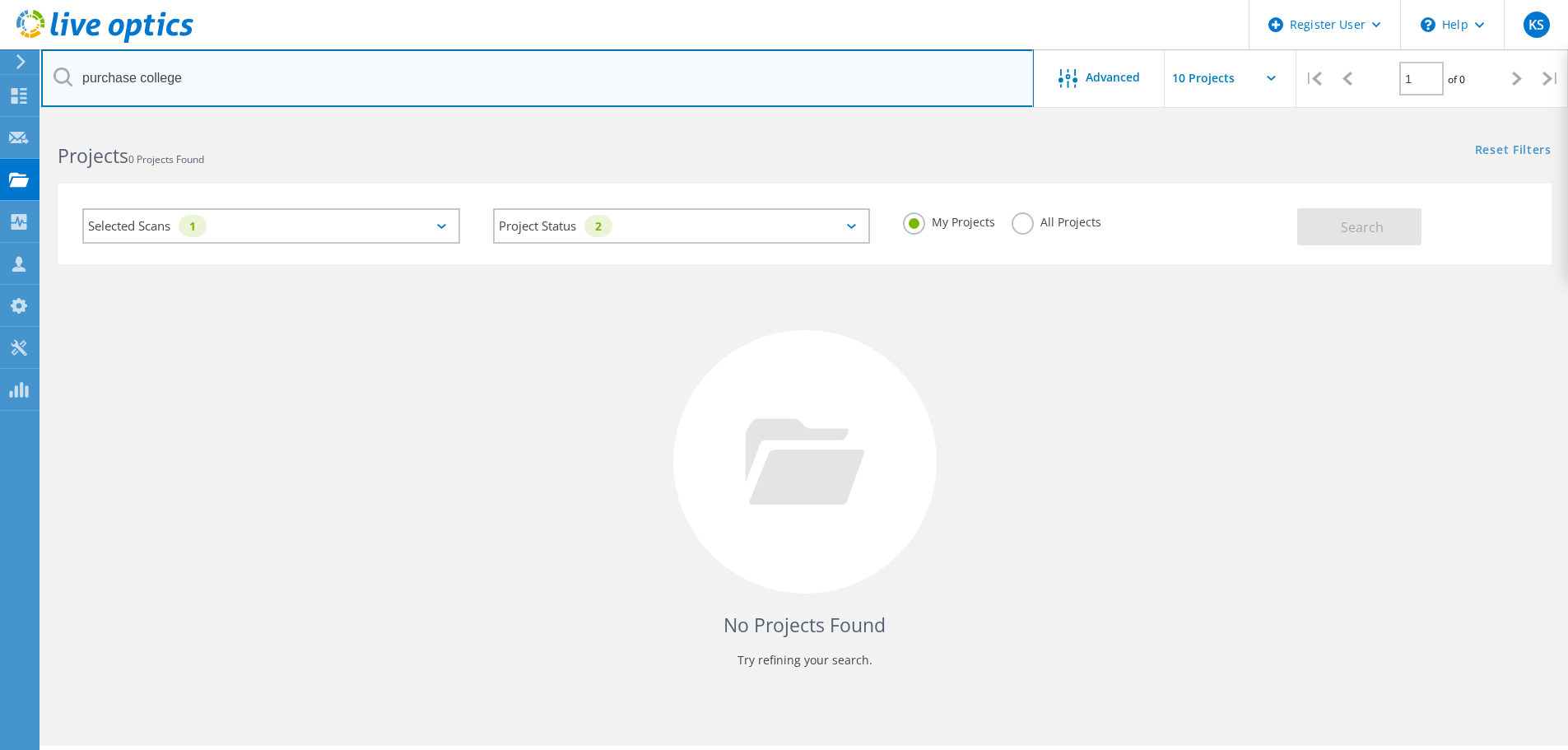
click at [374, 77] on input "purchase college" at bounding box center [537, 78] width 992 height 57
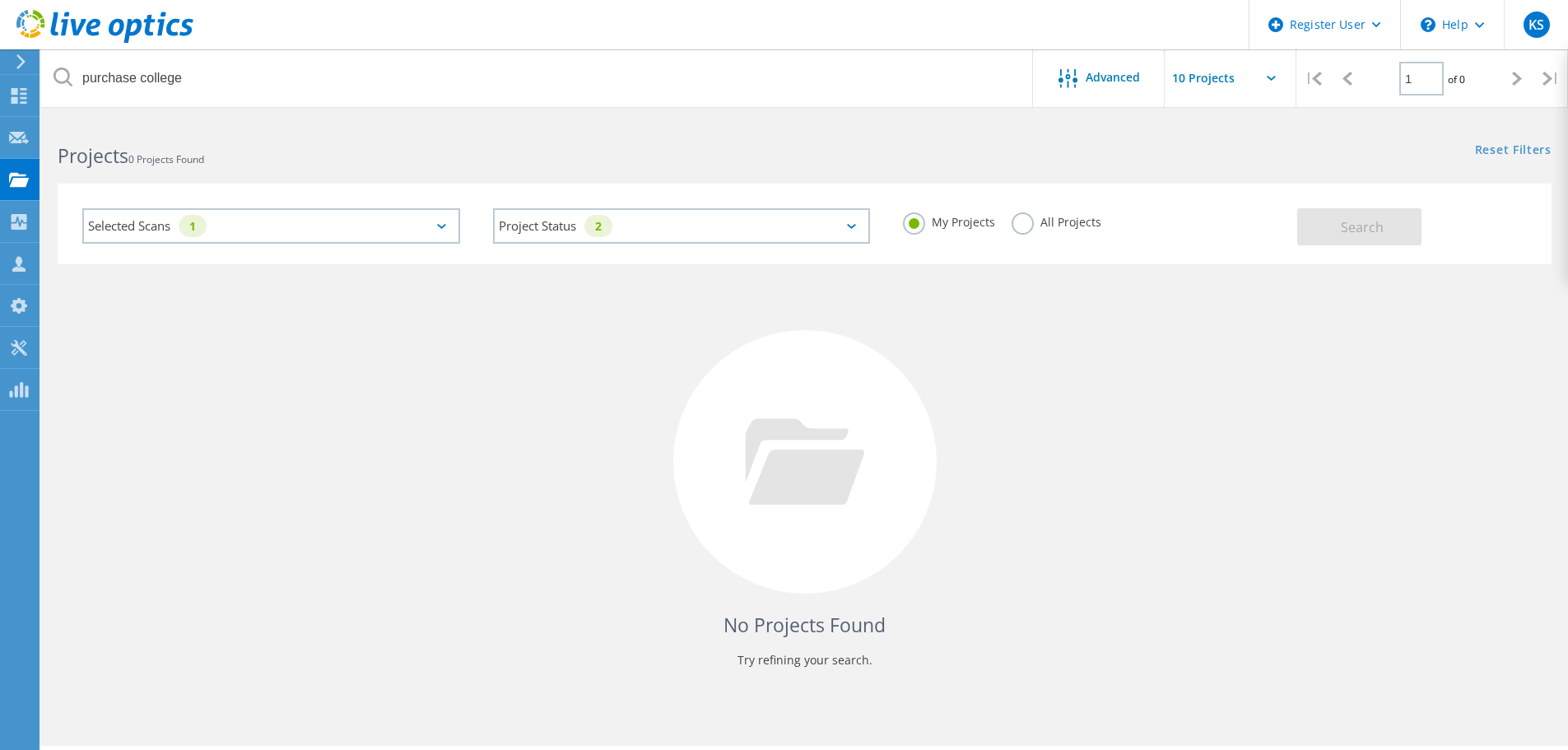
click at [916, 222] on label "My Projects" at bounding box center [949, 220] width 93 height 16
click at [0, 0] on input "My Projects" at bounding box center [0, 0] width 0 height 0
click at [1023, 219] on label "All Projects" at bounding box center [1056, 220] width 90 height 16
click at [0, 0] on input "All Projects" at bounding box center [0, 0] width 0 height 0
click at [1403, 242] on button "Search" at bounding box center [1359, 226] width 125 height 37
